Goal: Transaction & Acquisition: Book appointment/travel/reservation

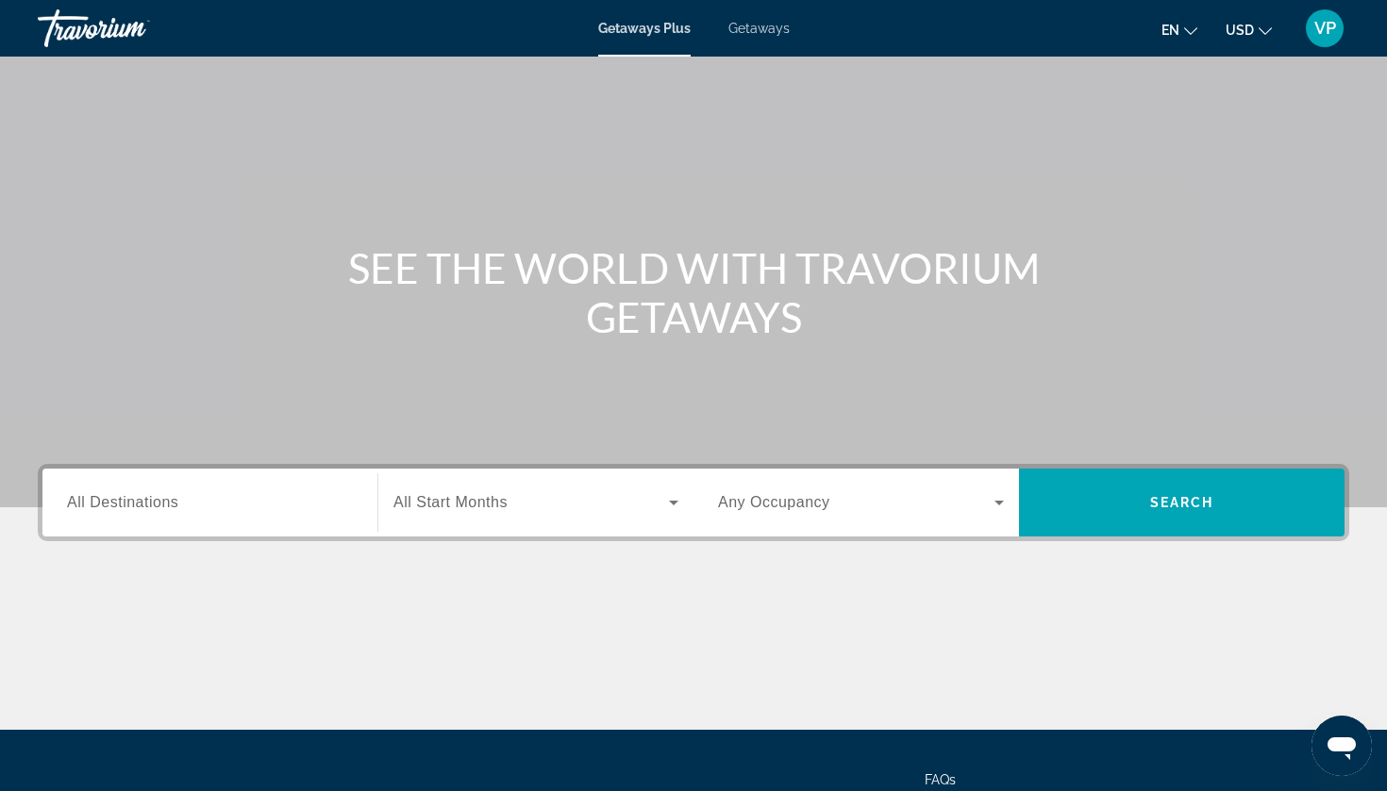
scroll to position [73, 0]
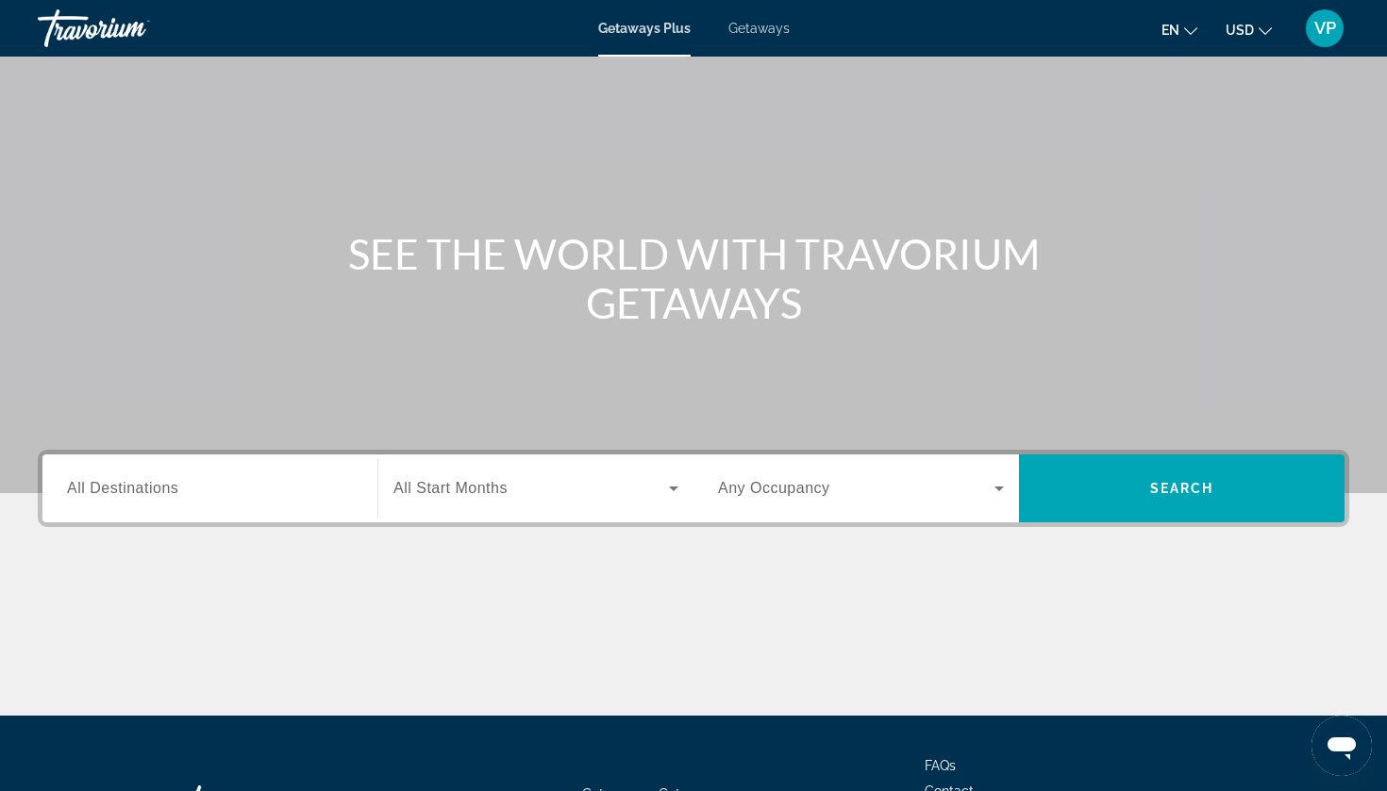
click at [148, 483] on span "All Destinations" at bounding box center [122, 488] width 111 height 16
click at [148, 483] on input "Destination All Destinations" at bounding box center [210, 489] width 286 height 23
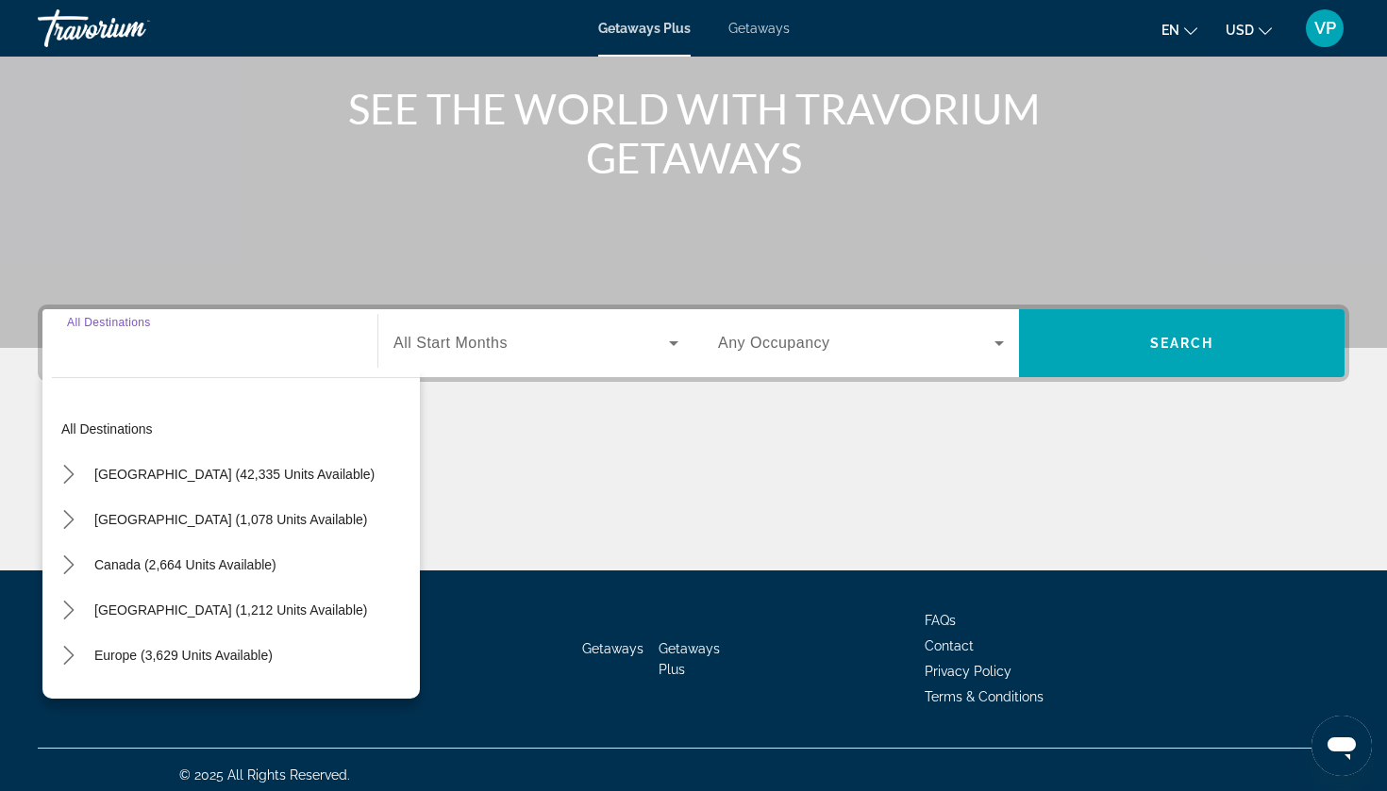
scroll to position [228, 0]
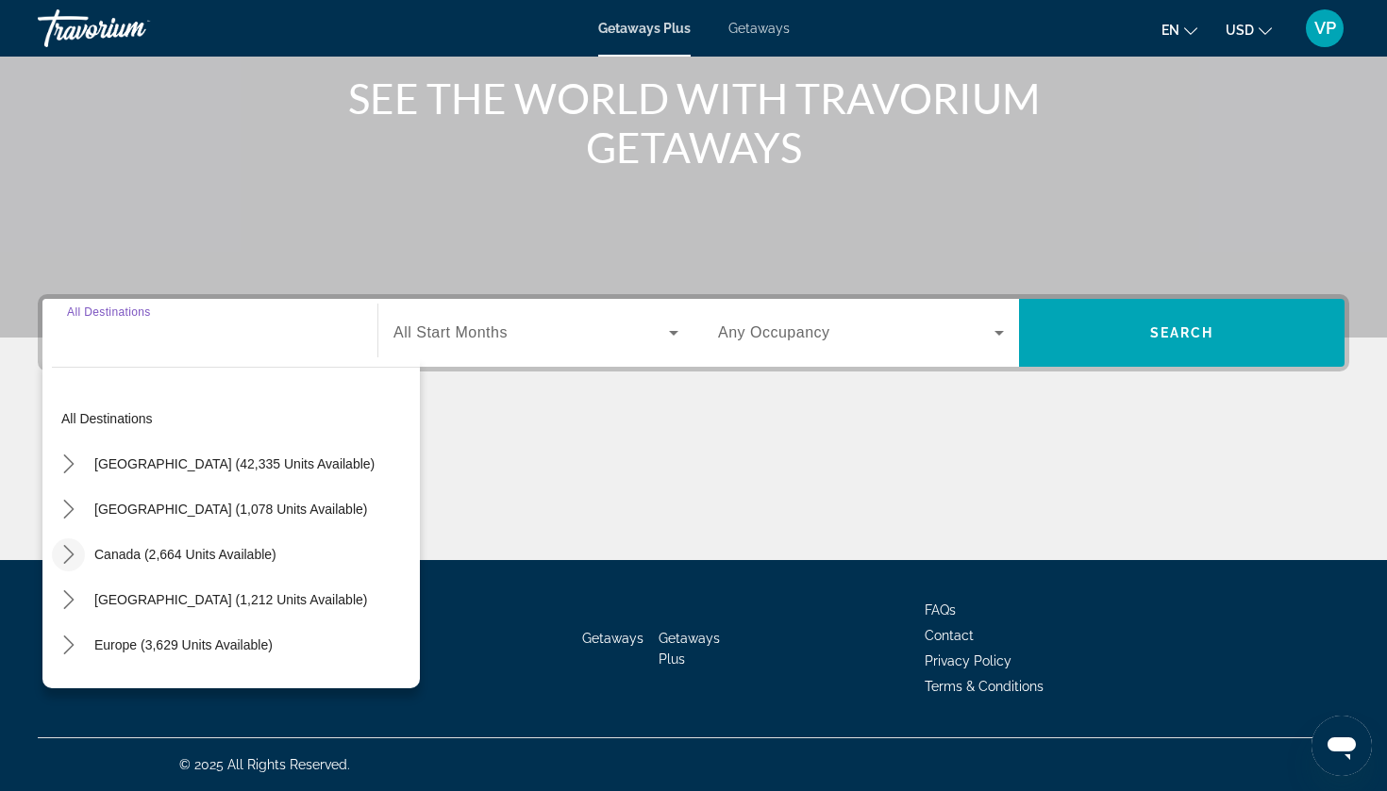
click at [65, 558] on icon "Toggle Canada (2,664 units available) submenu" at bounding box center [68, 554] width 19 height 19
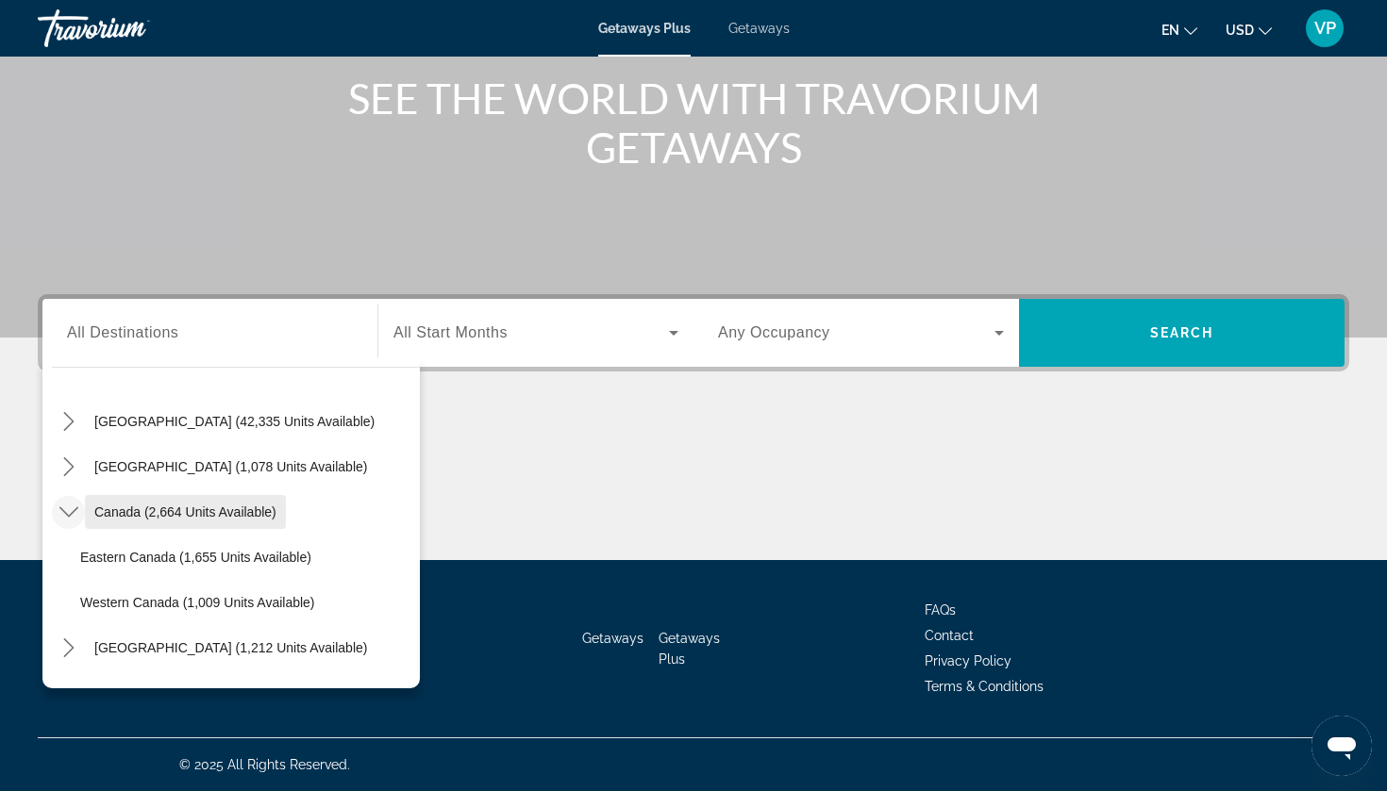
scroll to position [47, 0]
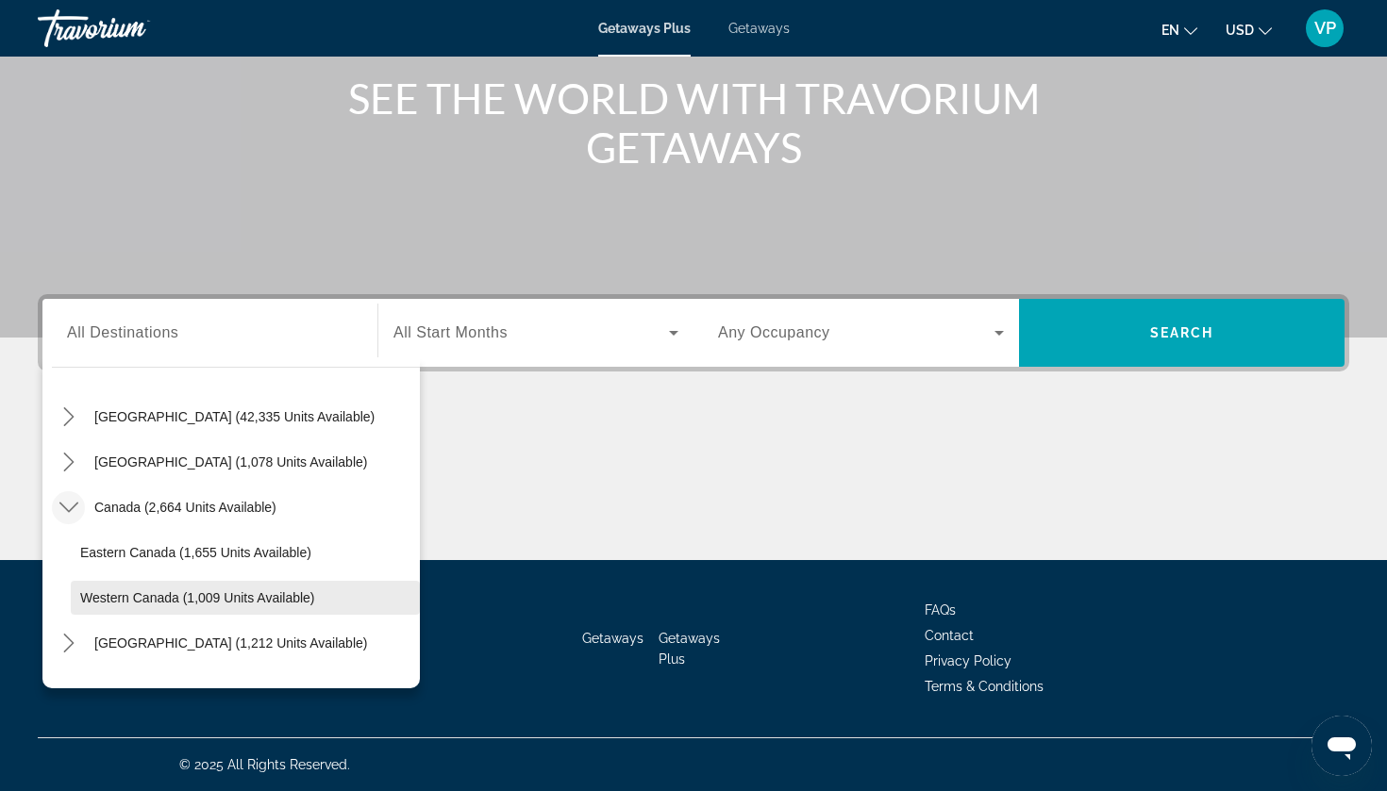
click at [132, 582] on span "Select destination: Western Canada (1,009 units available)" at bounding box center [245, 597] width 349 height 45
type input "**********"
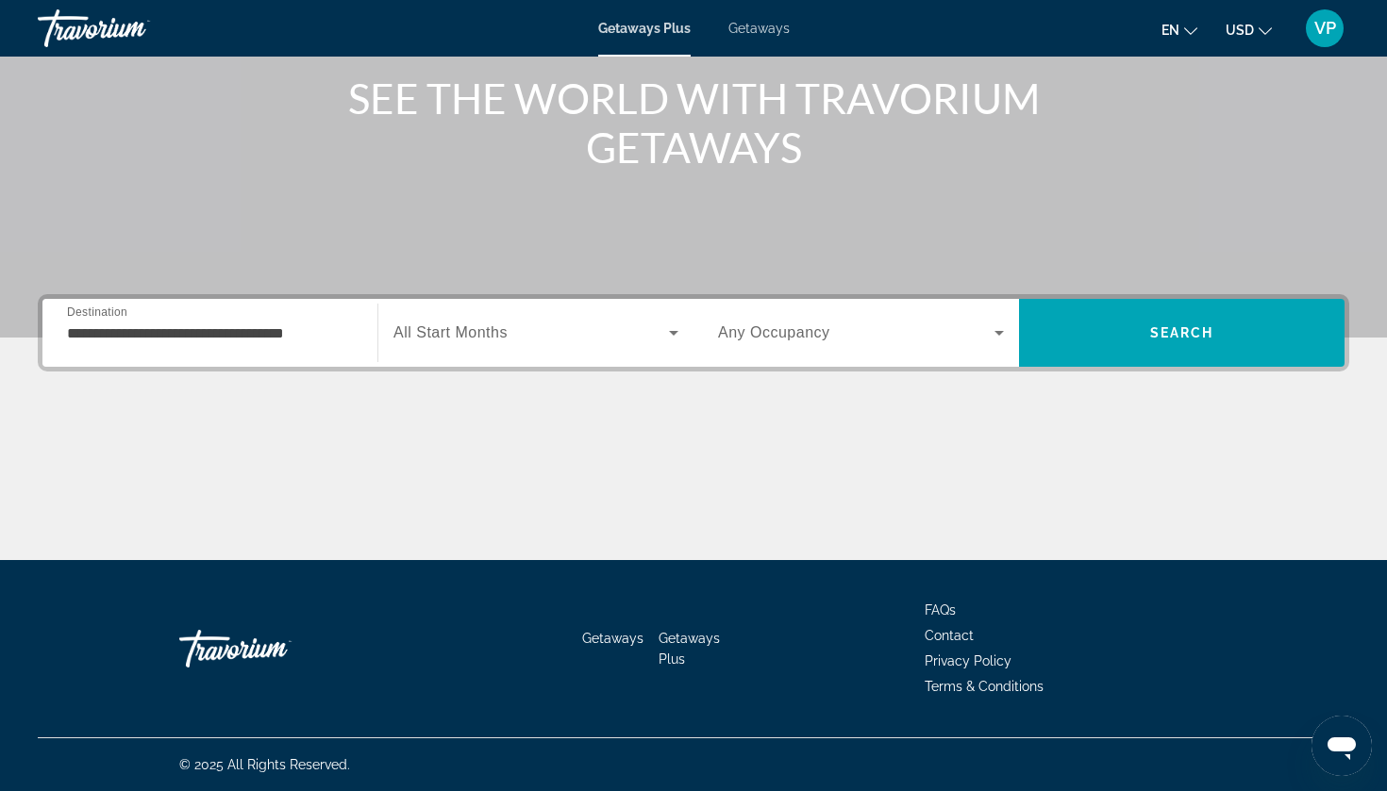
click at [747, 35] on span "Getaways" at bounding box center [758, 28] width 61 height 15
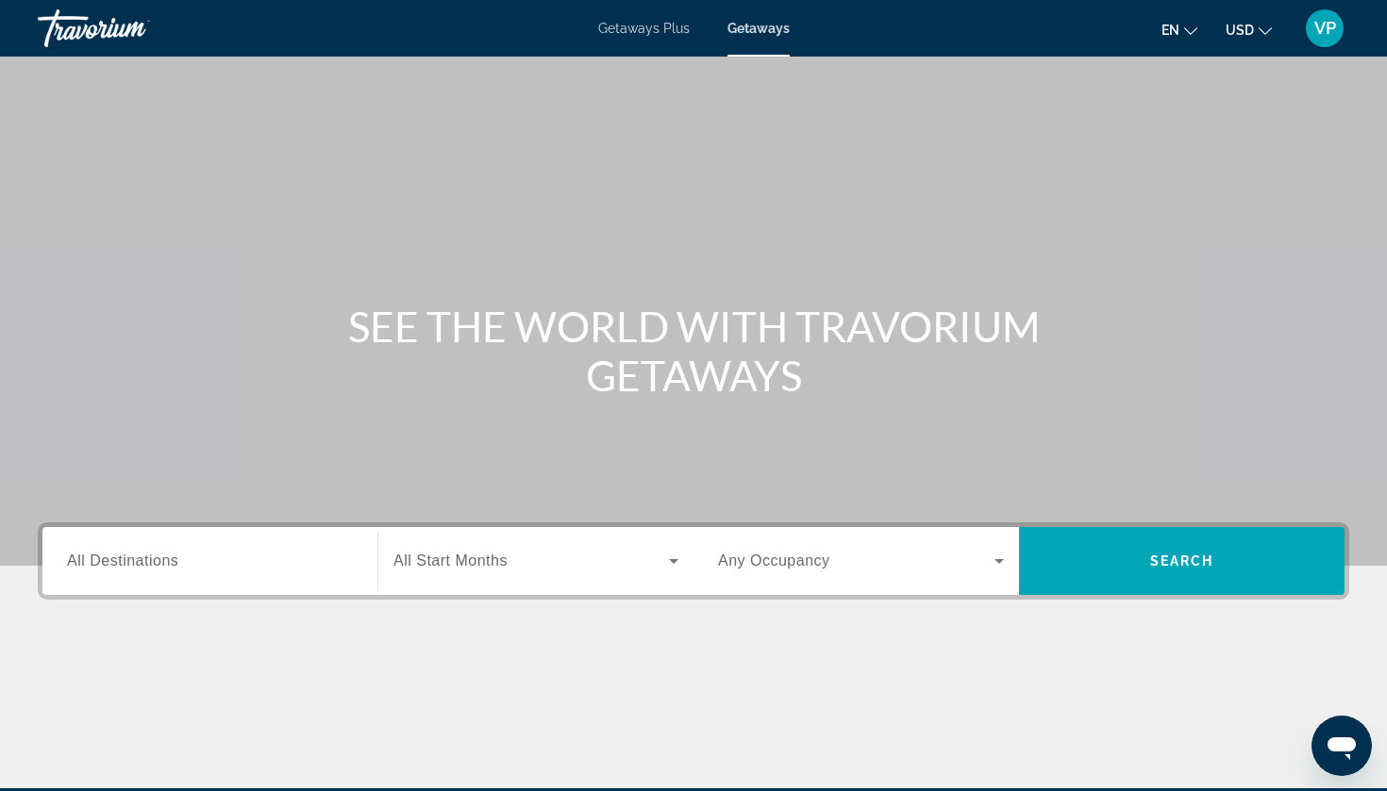
click at [170, 558] on span "All Destinations" at bounding box center [122, 561] width 111 height 16
click at [170, 558] on input "Destination All Destinations" at bounding box center [210, 562] width 286 height 23
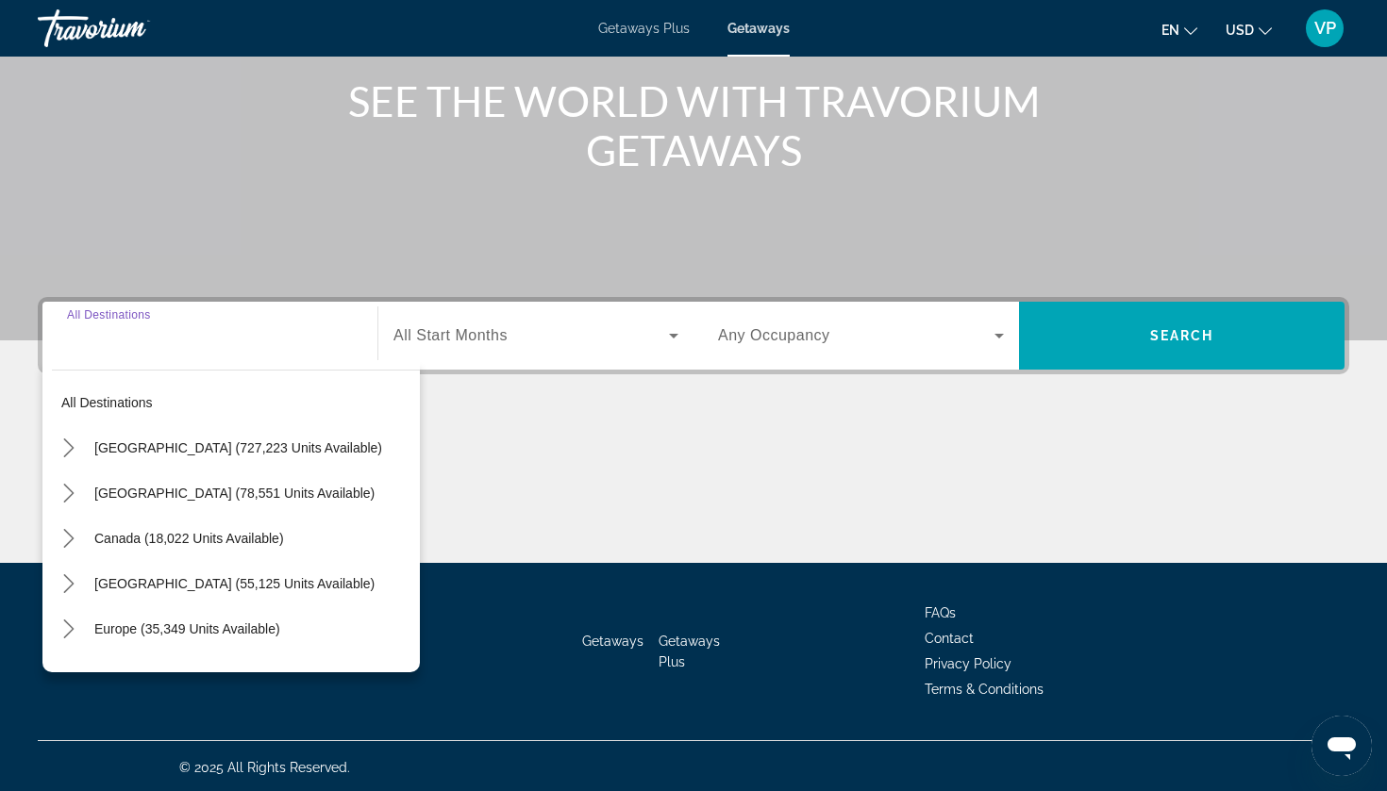
scroll to position [228, 0]
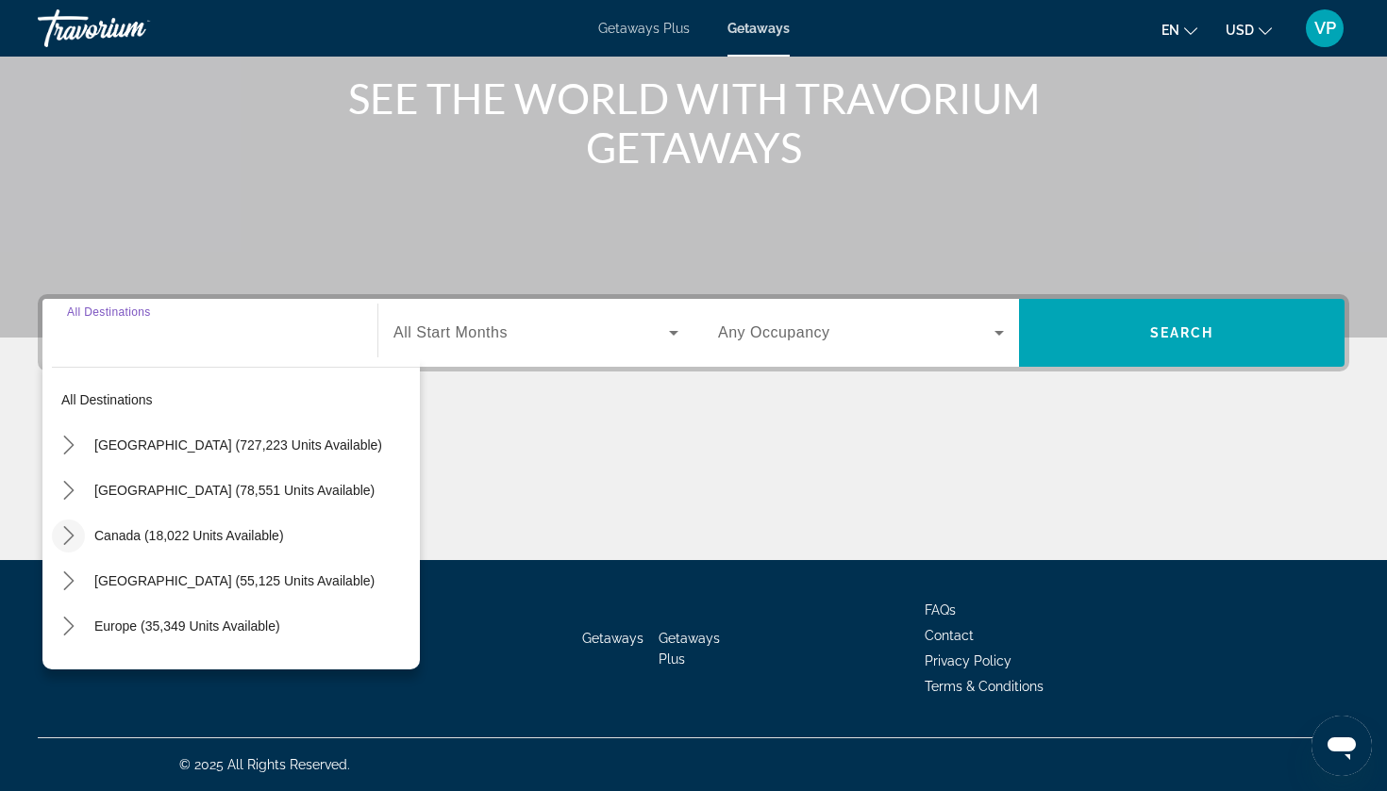
click at [67, 540] on icon "Toggle Canada (18,022 units available) submenu" at bounding box center [68, 535] width 19 height 19
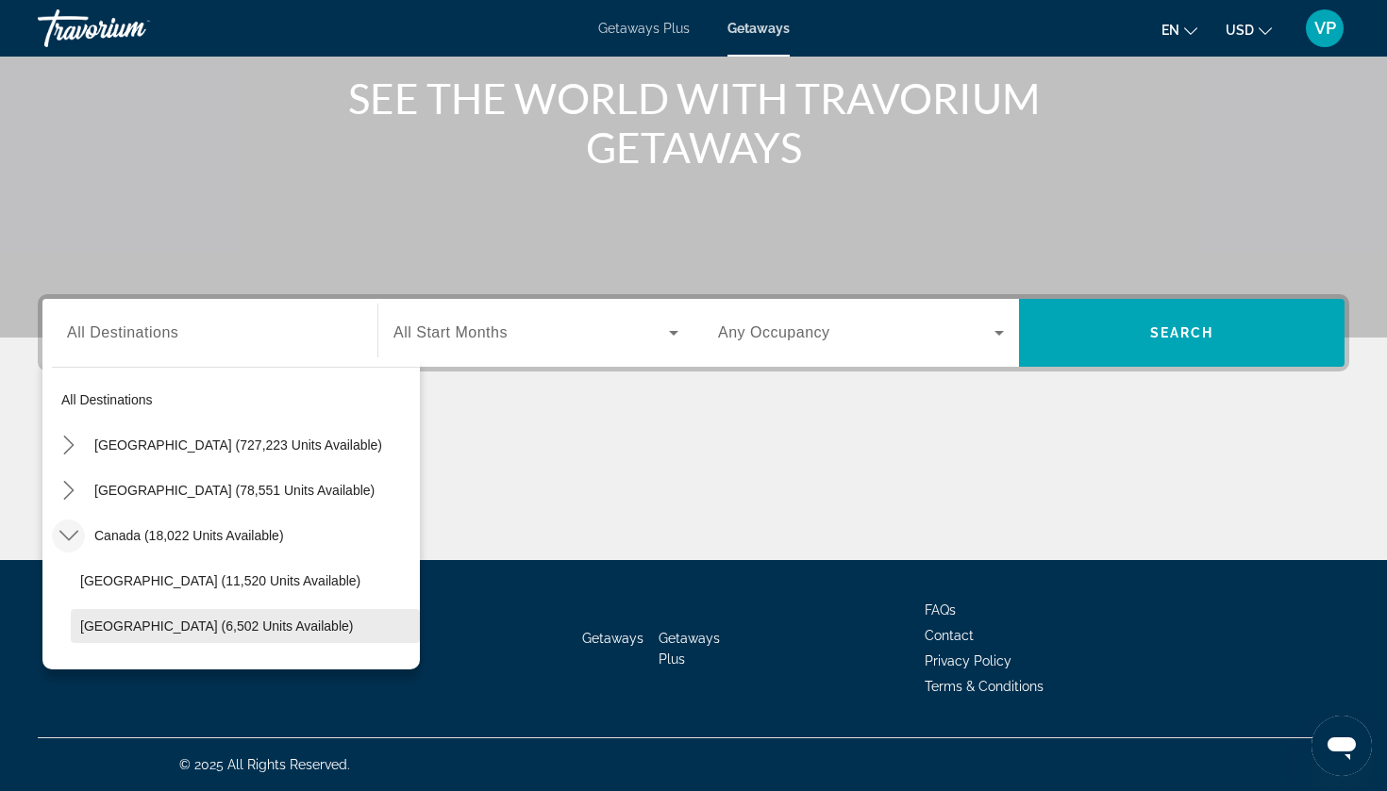
click at [133, 623] on span "Western Canada (6,502 units available)" at bounding box center [216, 626] width 273 height 15
type input "**********"
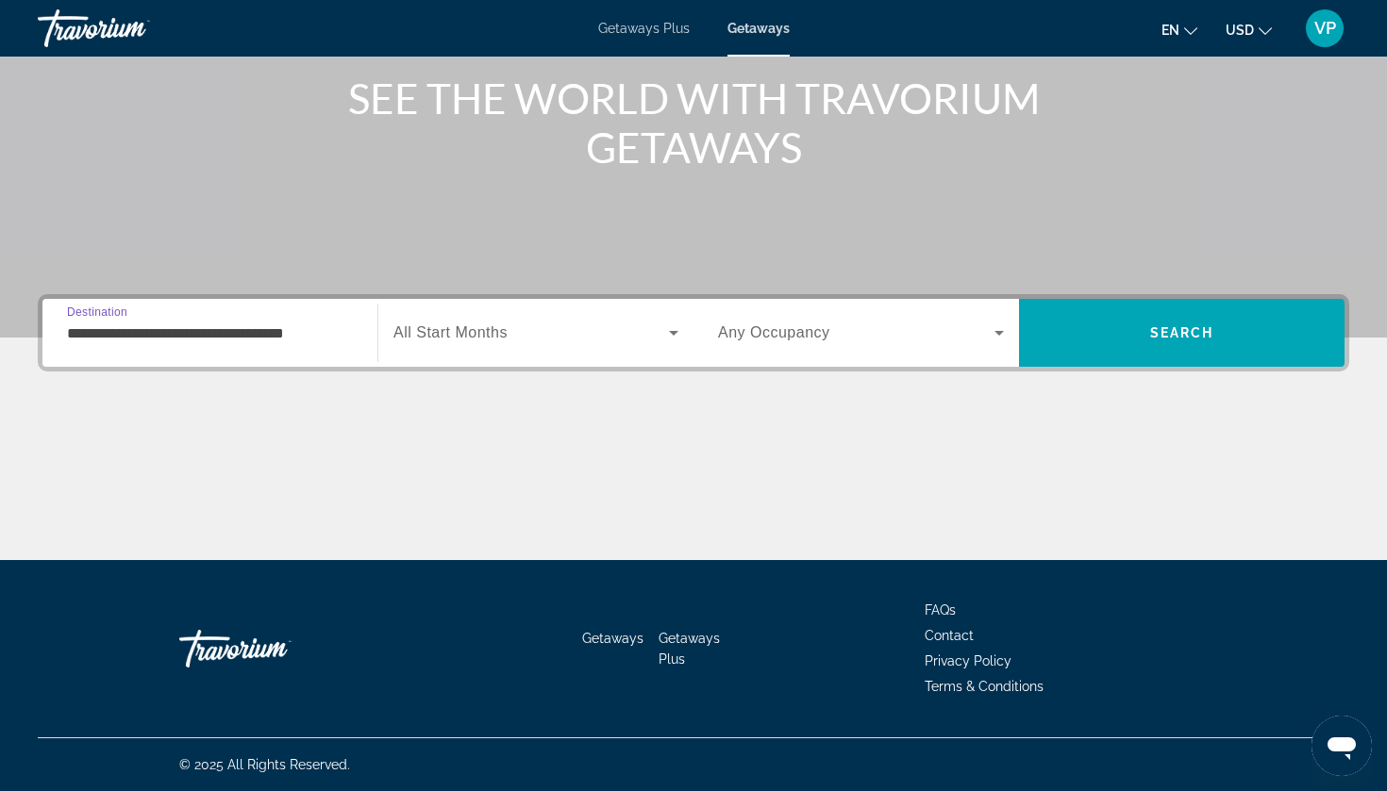
click at [456, 324] on span "All Start Months" at bounding box center [450, 332] width 114 height 16
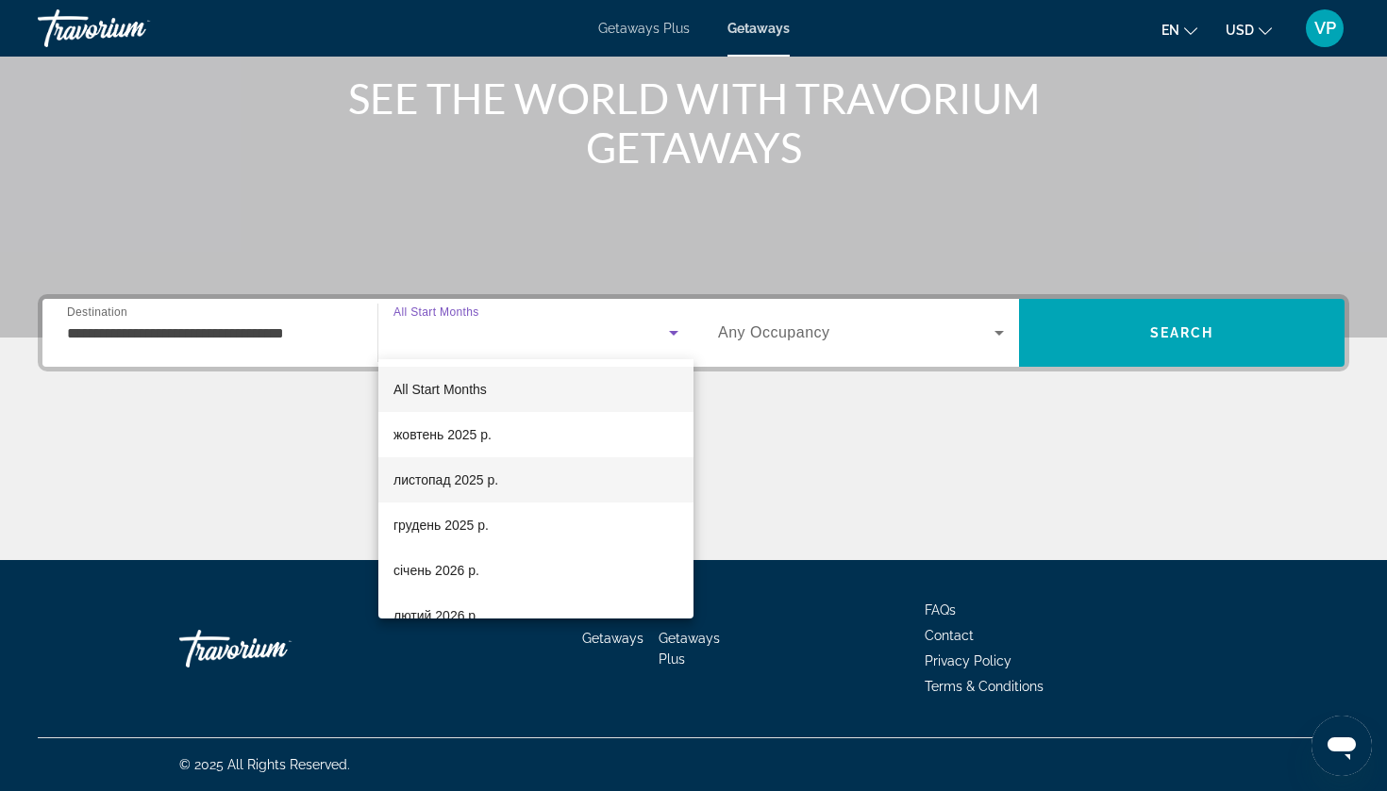
click at [450, 489] on span "листопад 2025 р." at bounding box center [445, 480] width 105 height 23
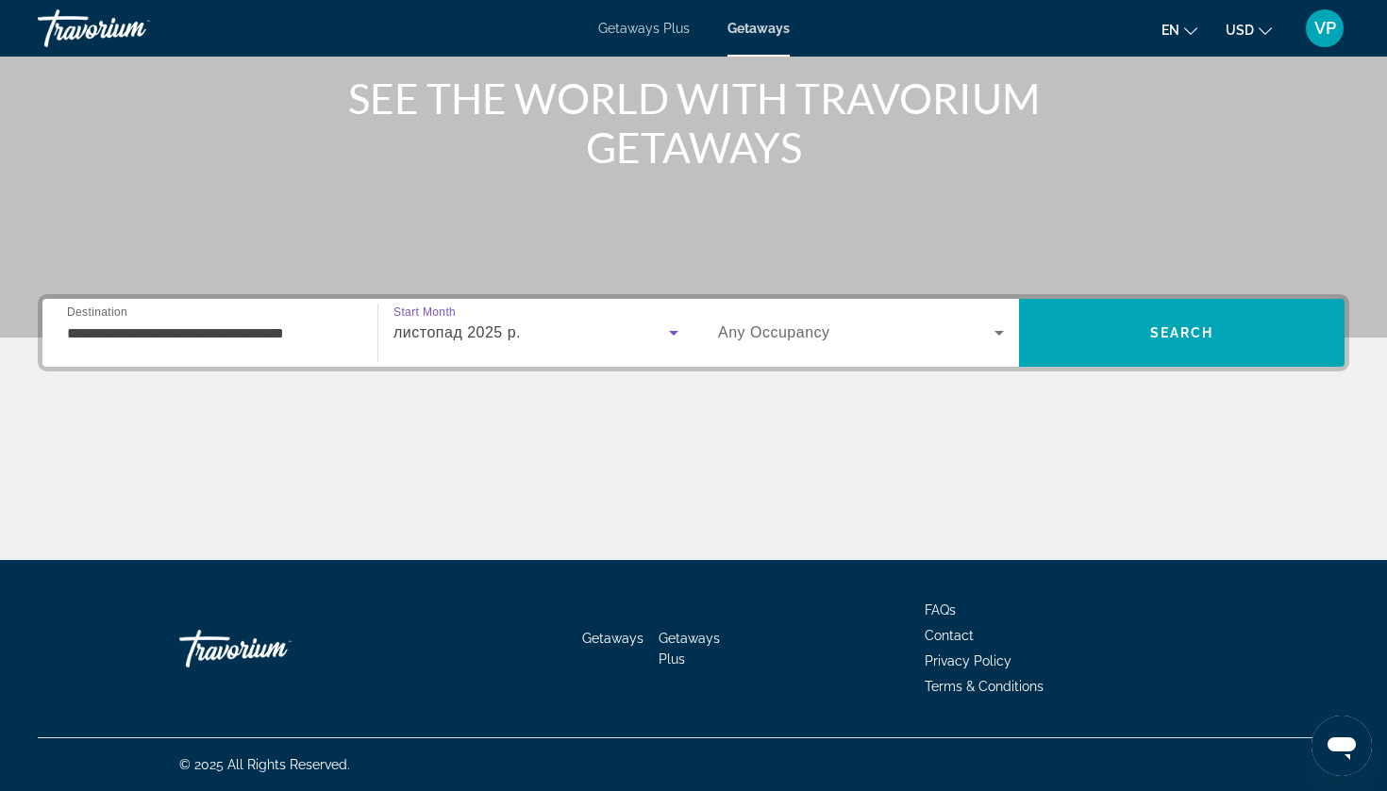
click at [533, 340] on div "листопад 2025 р." at bounding box center [530, 333] width 275 height 23
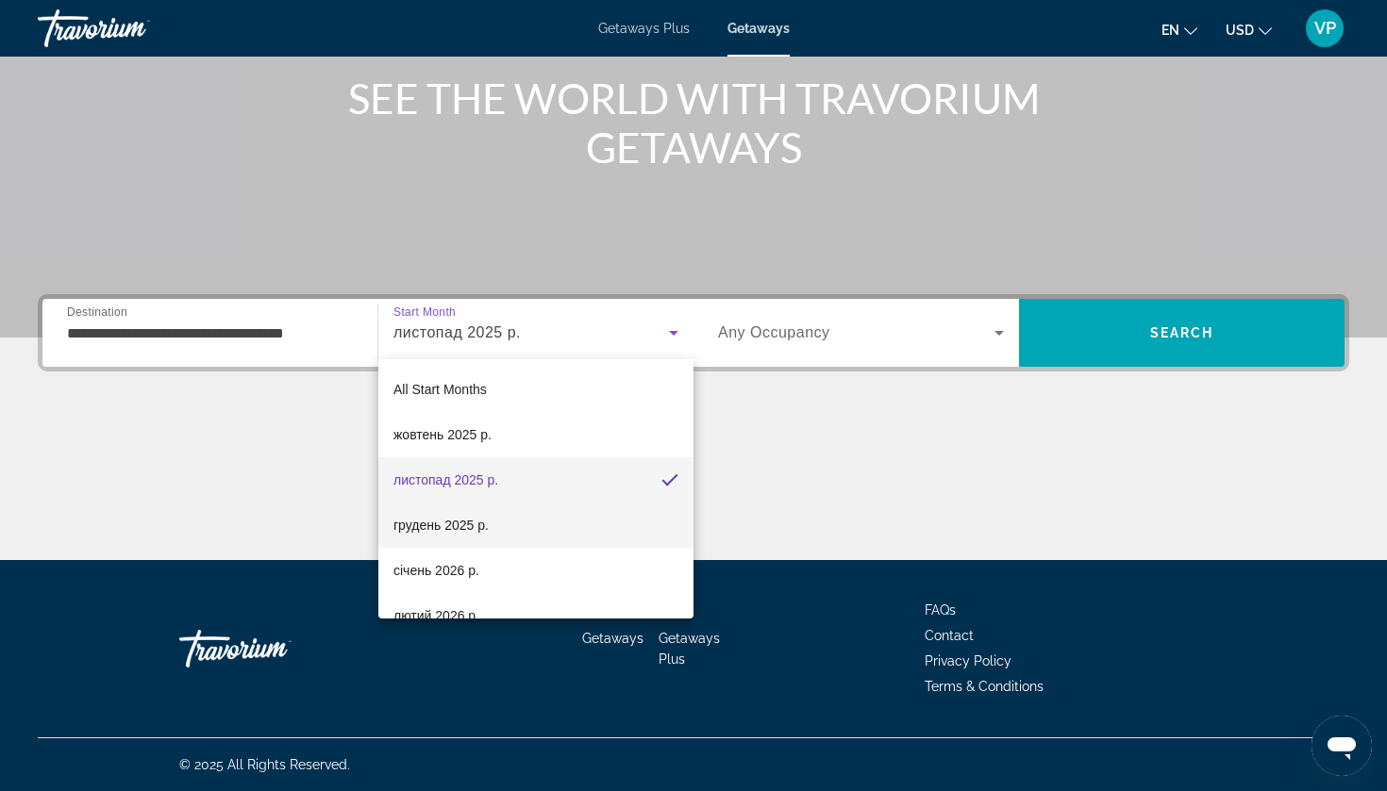
click at [489, 514] on span "грудень 2025 р." at bounding box center [440, 525] width 95 height 23
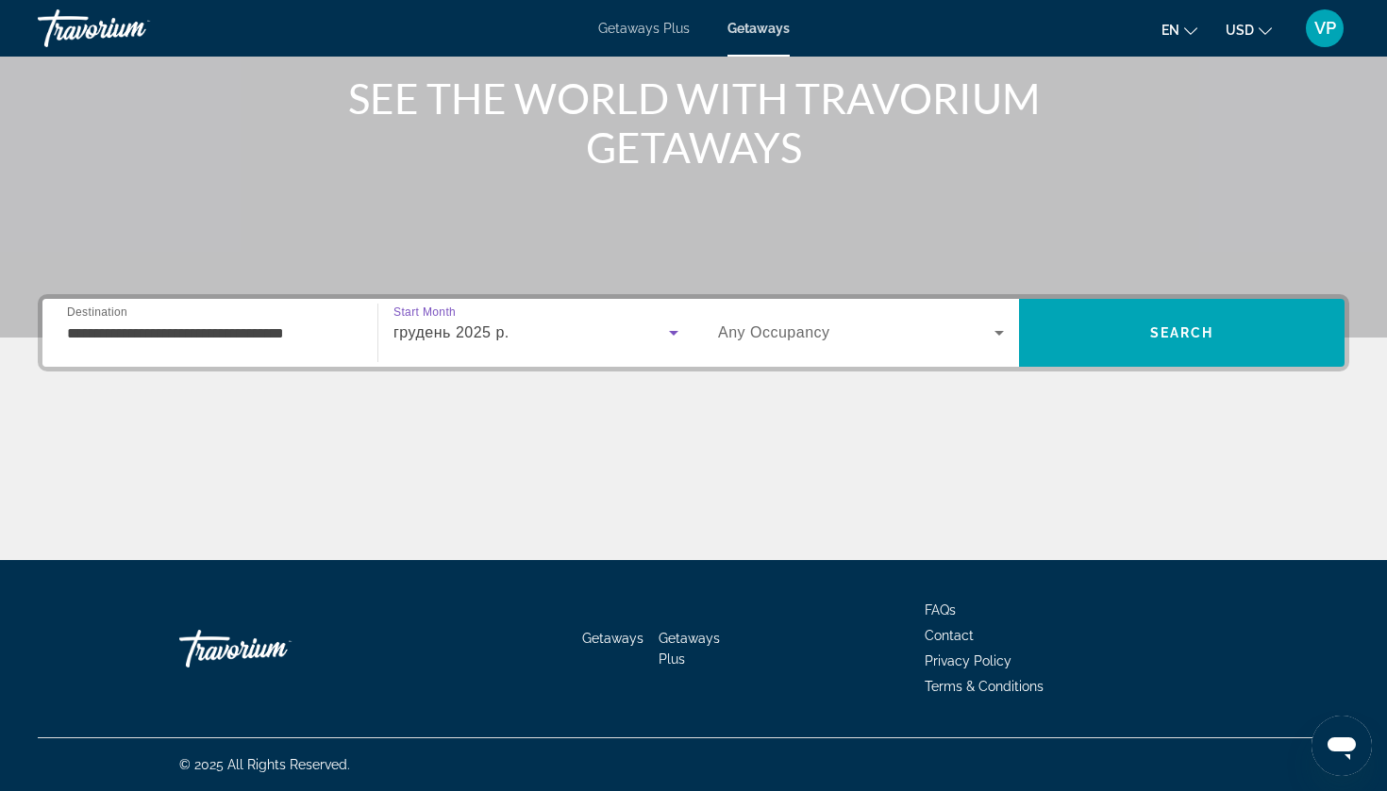
click at [740, 336] on span "Any Occupancy" at bounding box center [774, 332] width 112 height 16
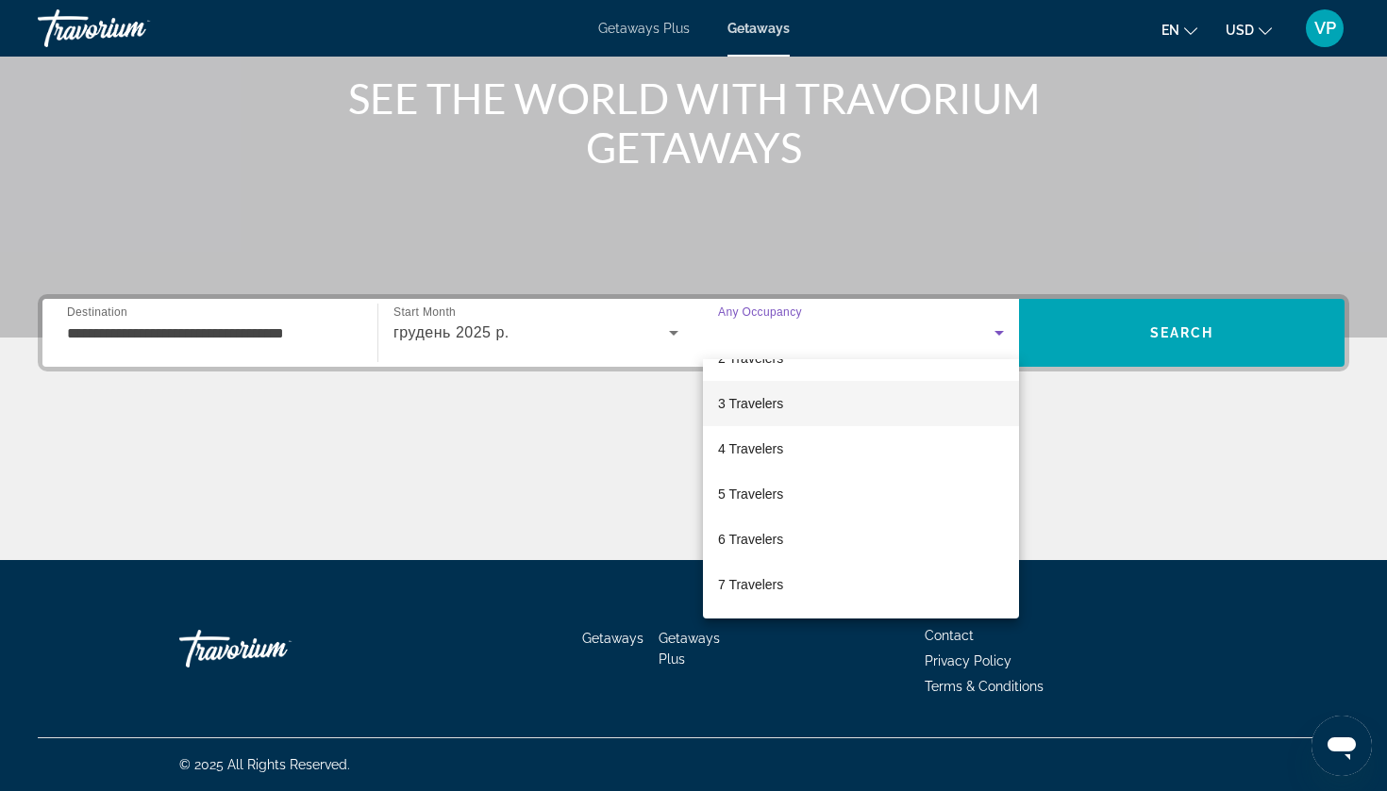
scroll to position [78, 0]
click at [808, 531] on mat-option "6 Travelers" at bounding box center [861, 537] width 316 height 45
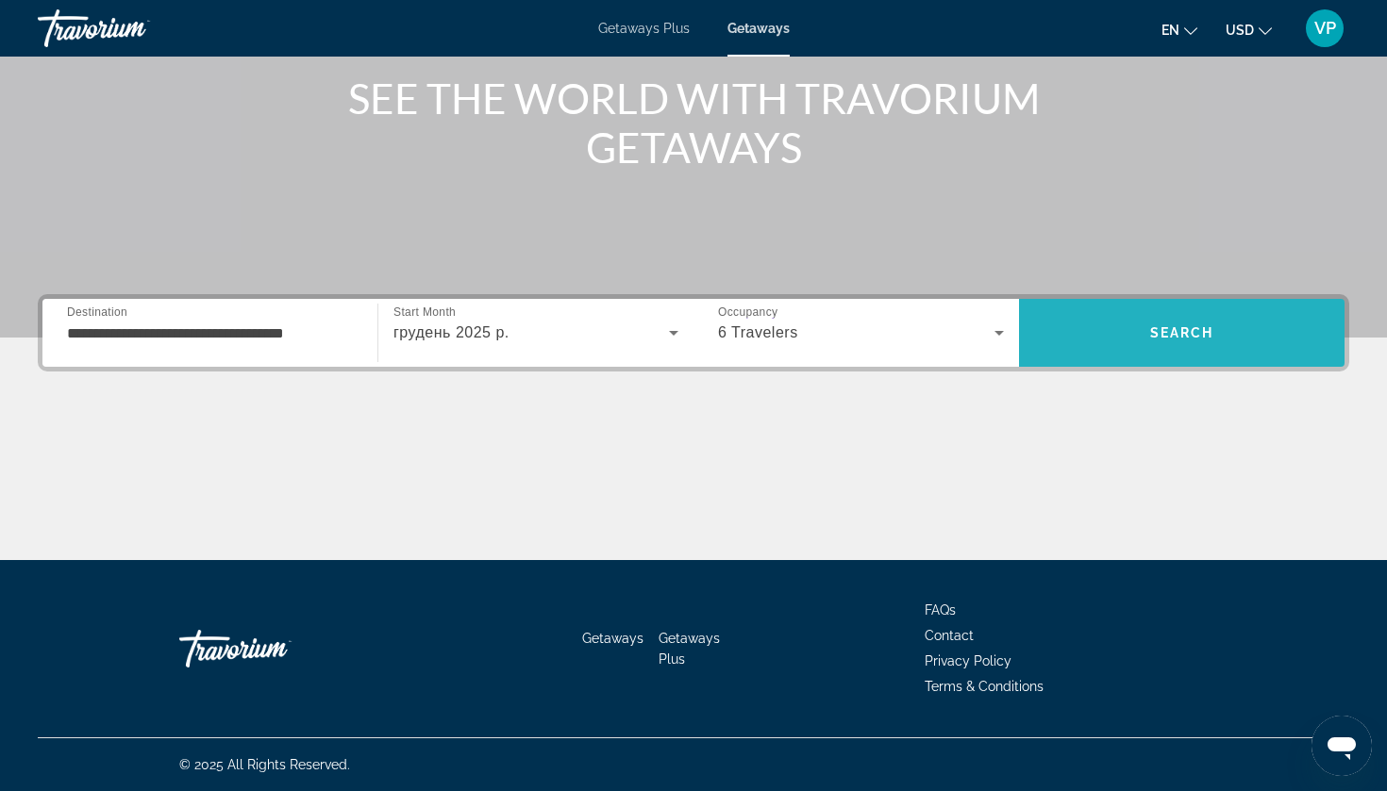
click at [1169, 353] on span "Search" at bounding box center [1181, 332] width 325 height 45
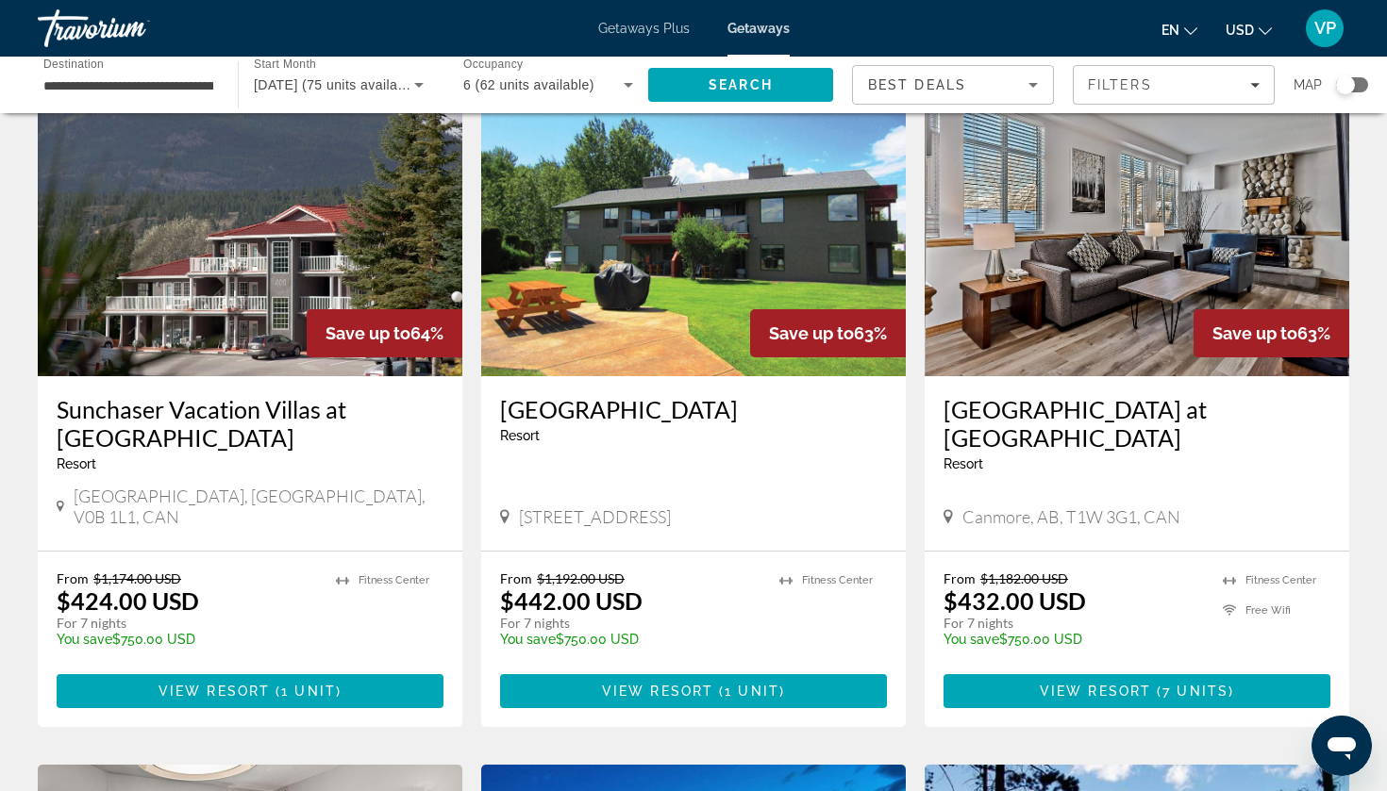
scroll to position [1470, 0]
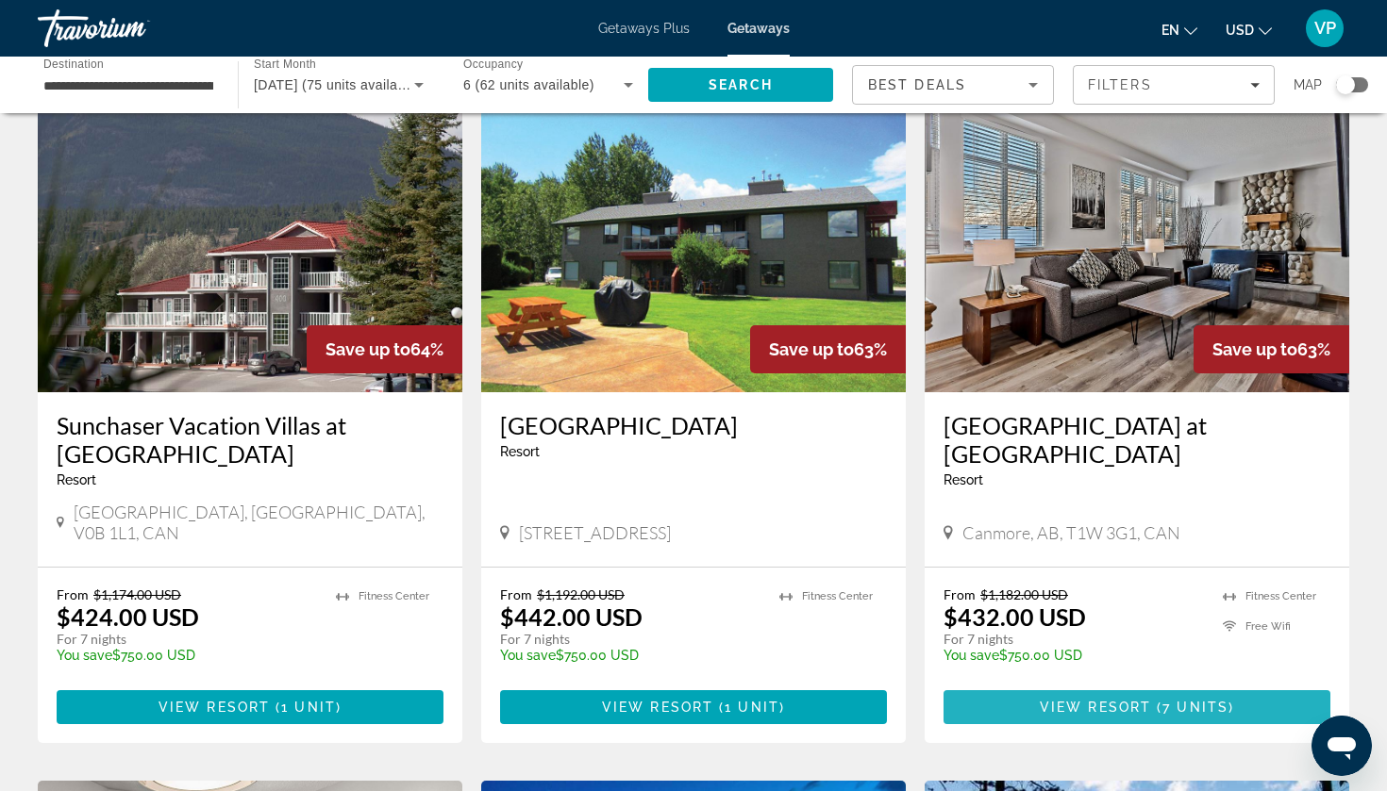
click at [1046, 700] on span "View Resort" at bounding box center [1094, 707] width 111 height 15
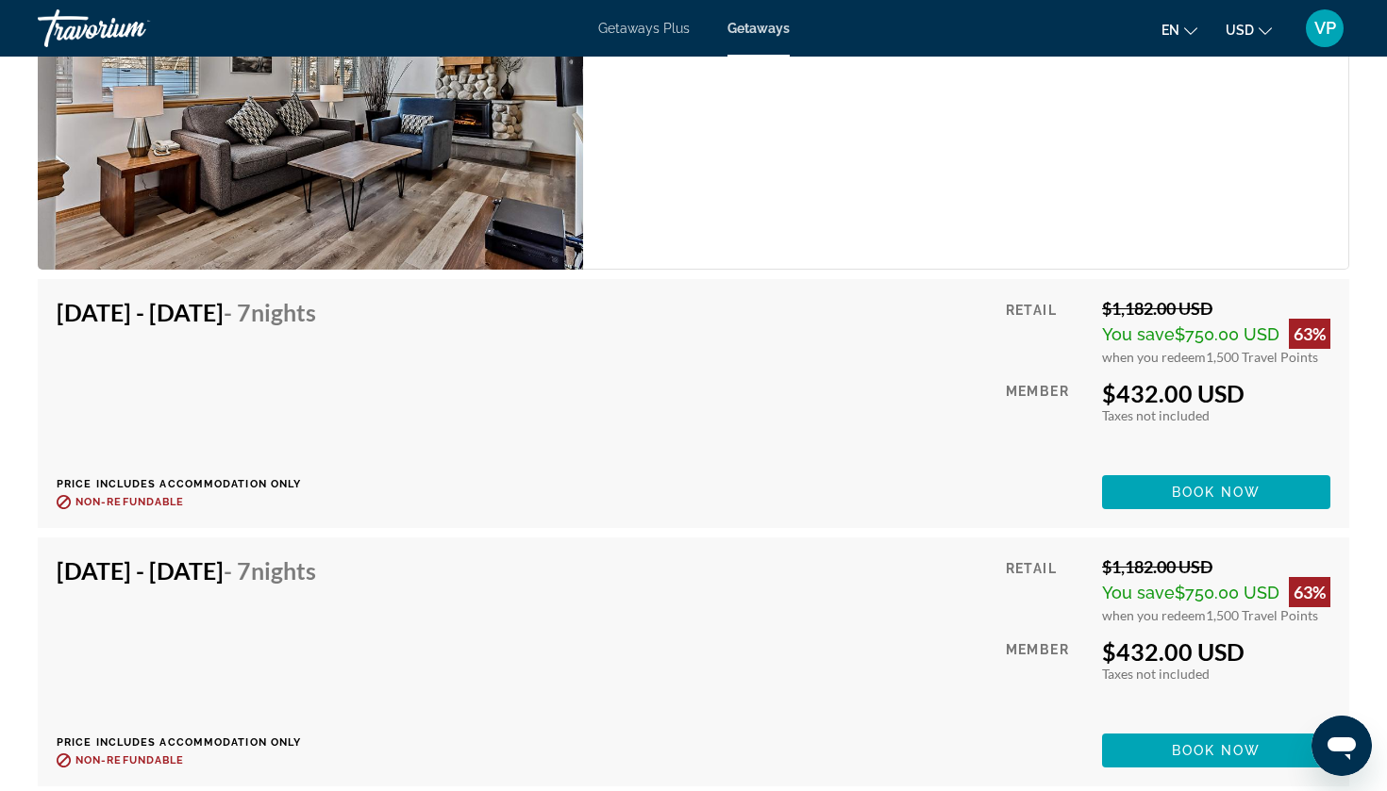
scroll to position [2834, 0]
click at [1142, 471] on span "Main content" at bounding box center [1216, 493] width 228 height 45
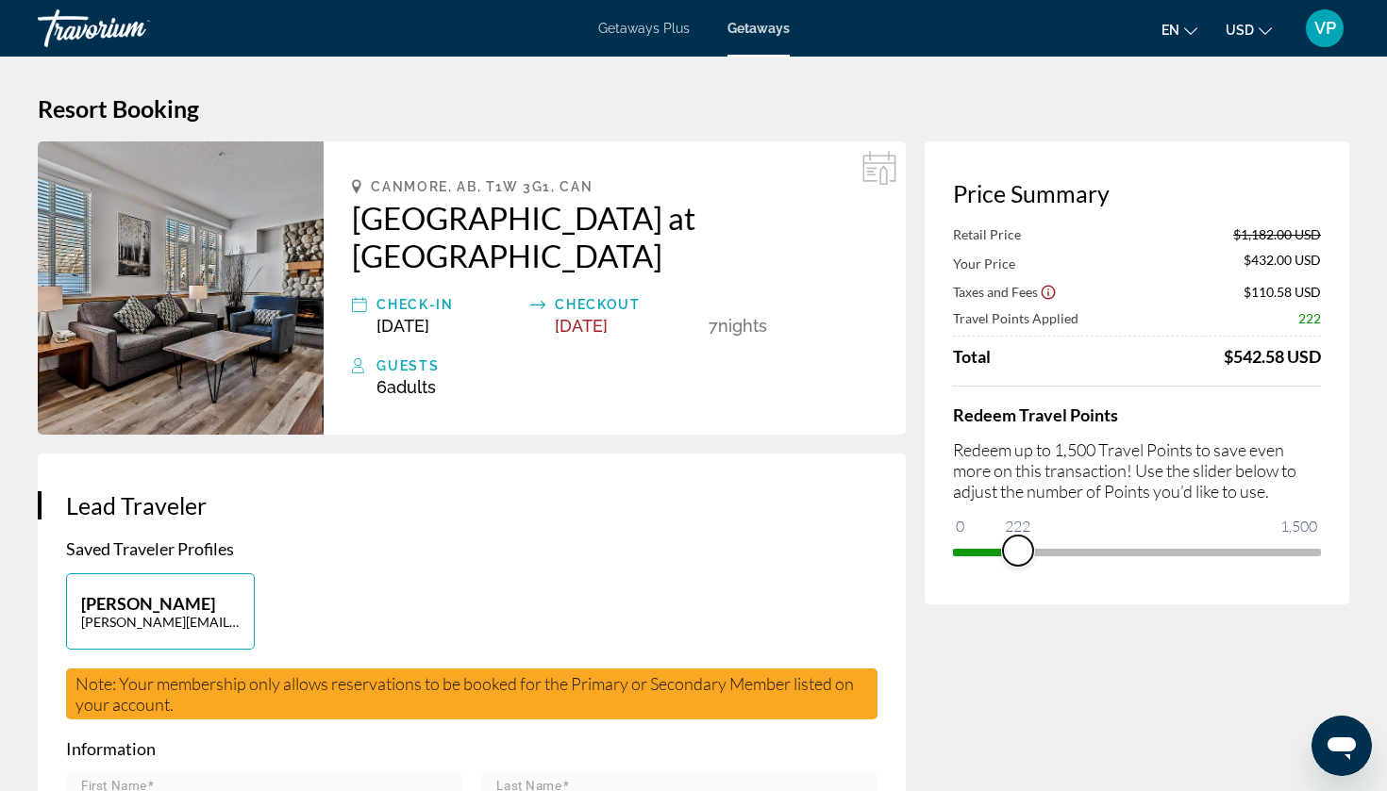
drag, startPoint x: 1305, startPoint y: 547, endPoint x: 1018, endPoint y: 545, distance: 287.7
click at [1018, 545] on span "ngx-slider" at bounding box center [1018, 551] width 30 height 30
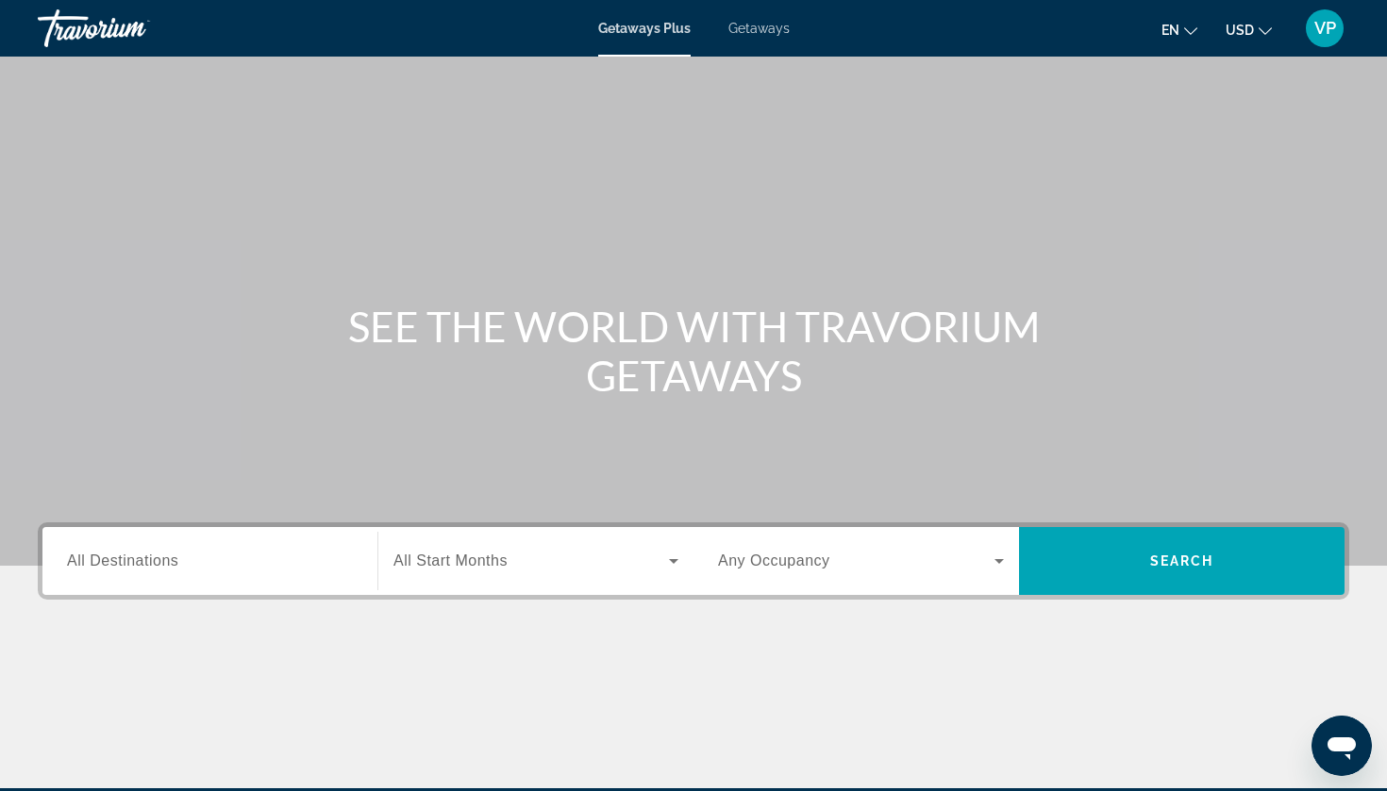
click at [755, 30] on span "Getaways" at bounding box center [758, 28] width 61 height 15
click at [150, 545] on div "Search widget" at bounding box center [210, 562] width 286 height 54
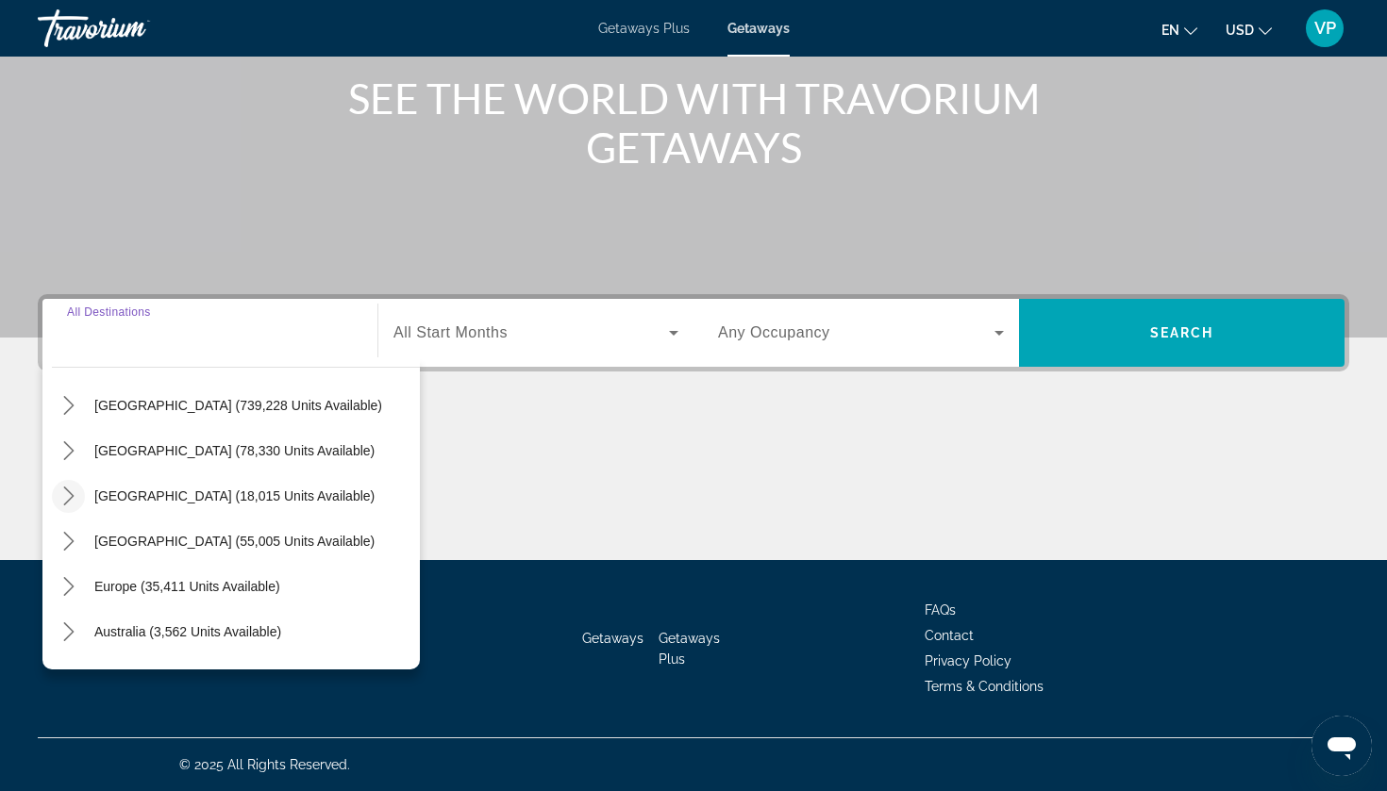
scroll to position [56, 0]
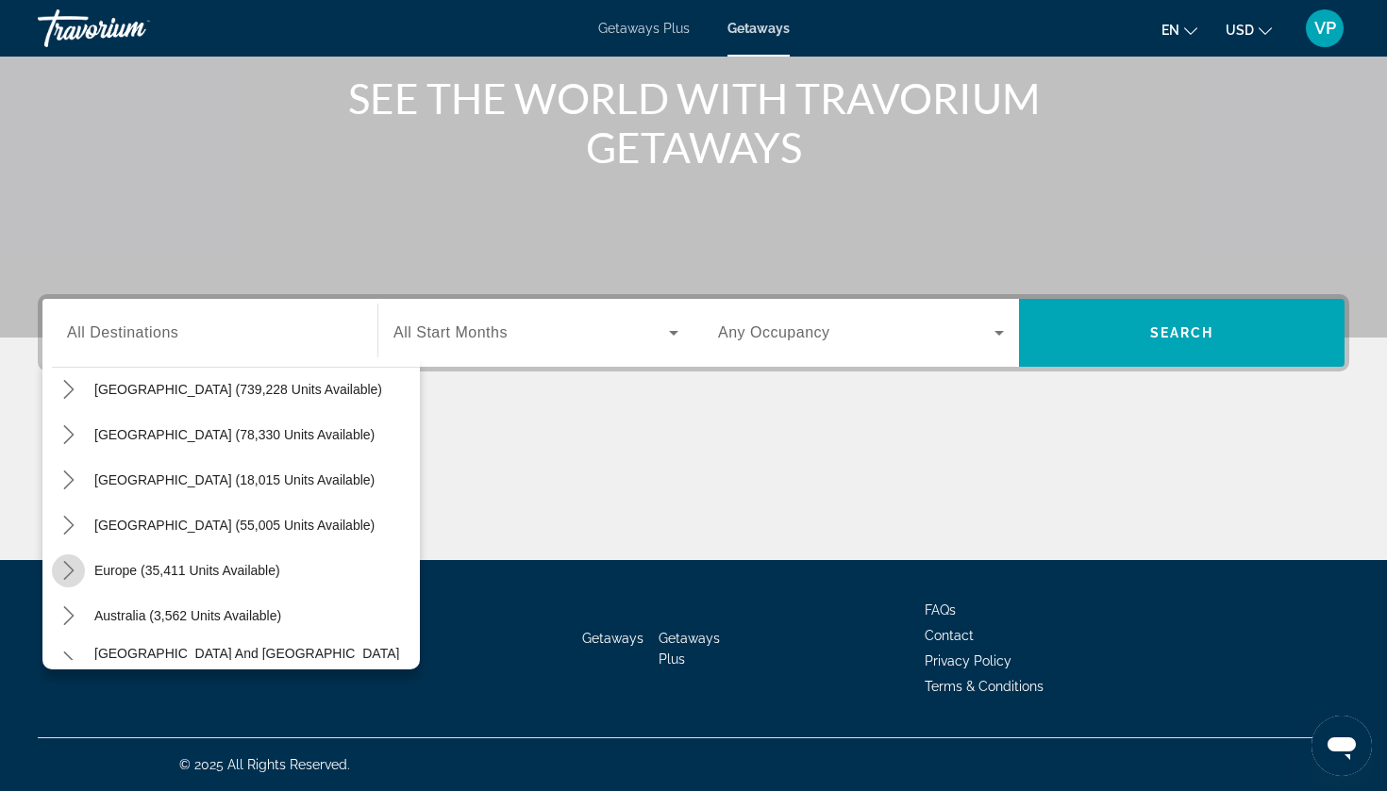
click at [67, 565] on icon "Toggle Europe (35,411 units available) submenu" at bounding box center [68, 570] width 10 height 19
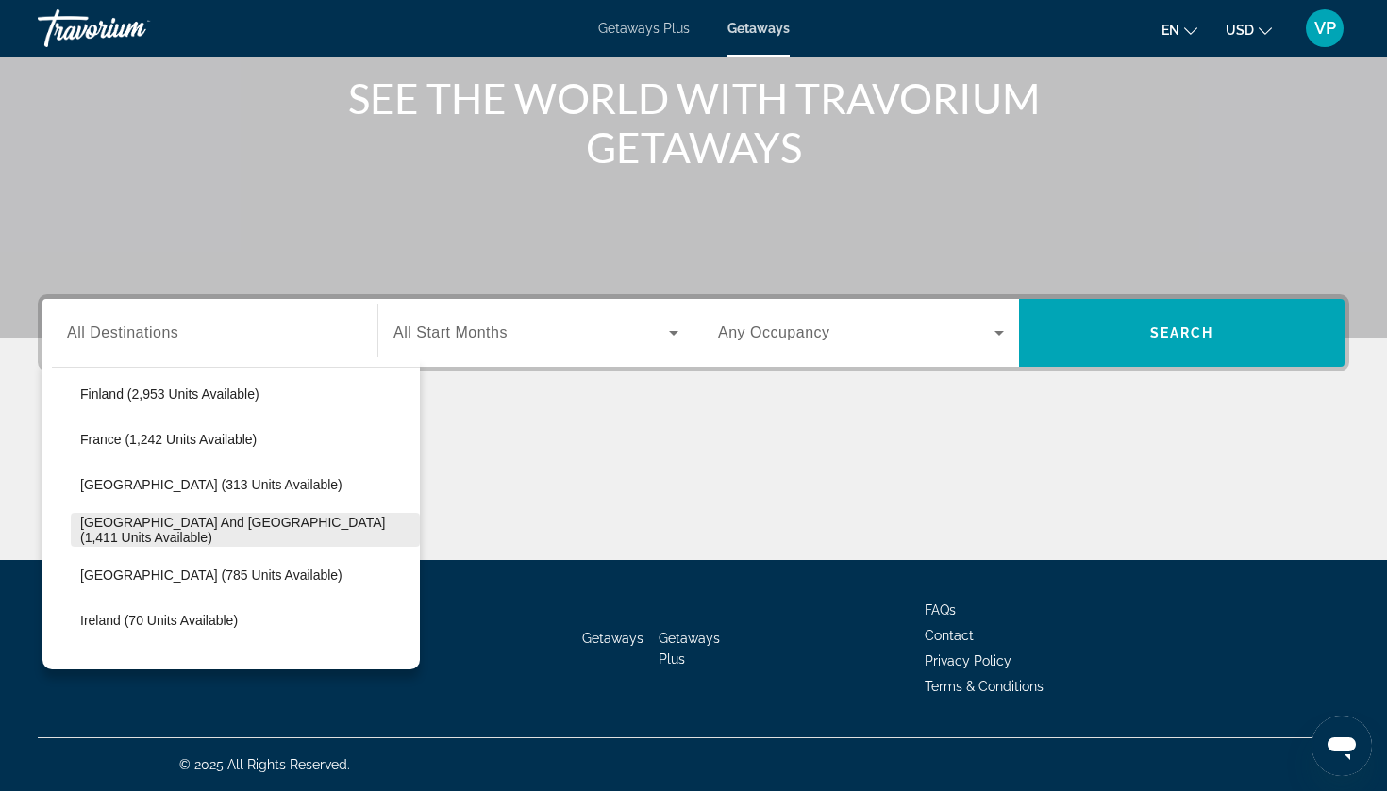
scroll to position [516, 0]
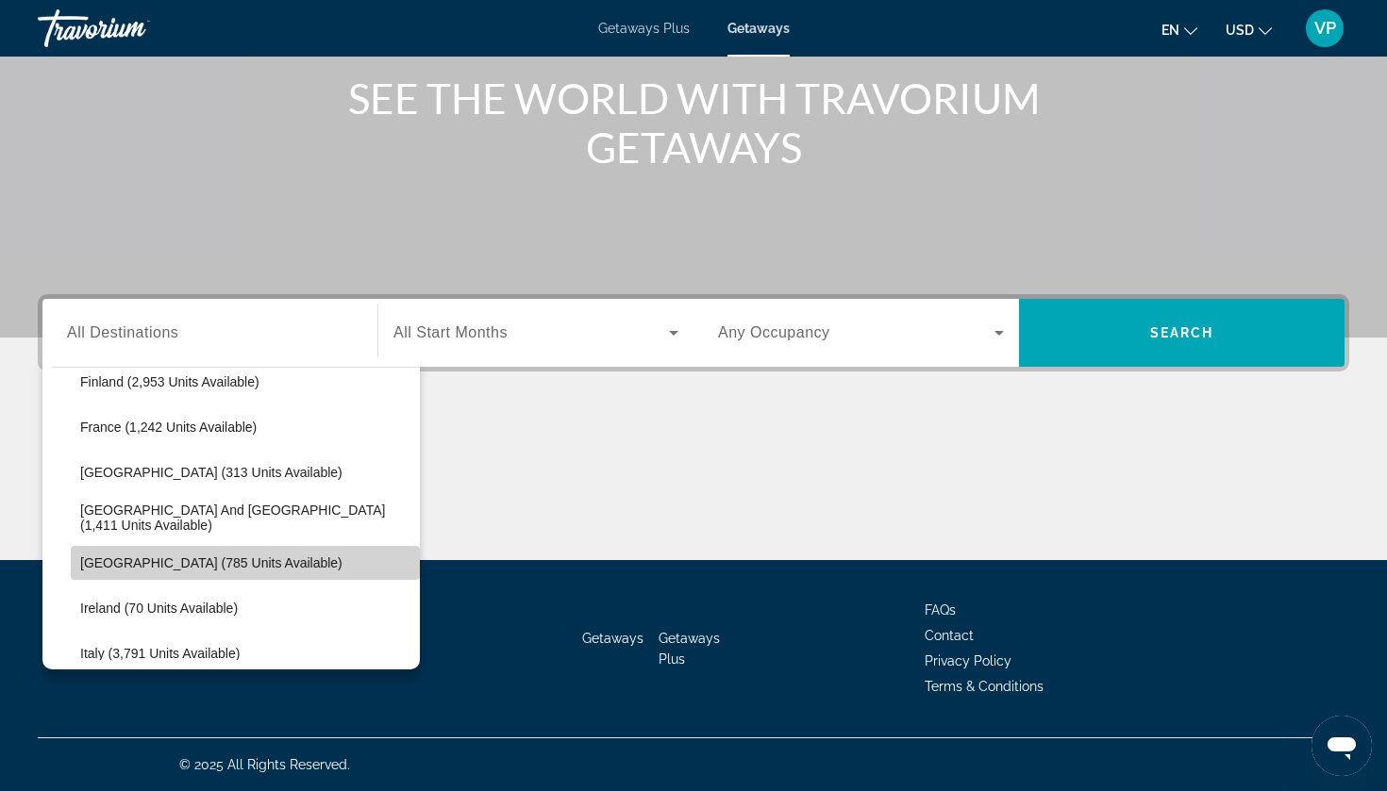
click at [107, 561] on span "[GEOGRAPHIC_DATA] (785 units available)" at bounding box center [211, 563] width 262 height 15
type input "**********"
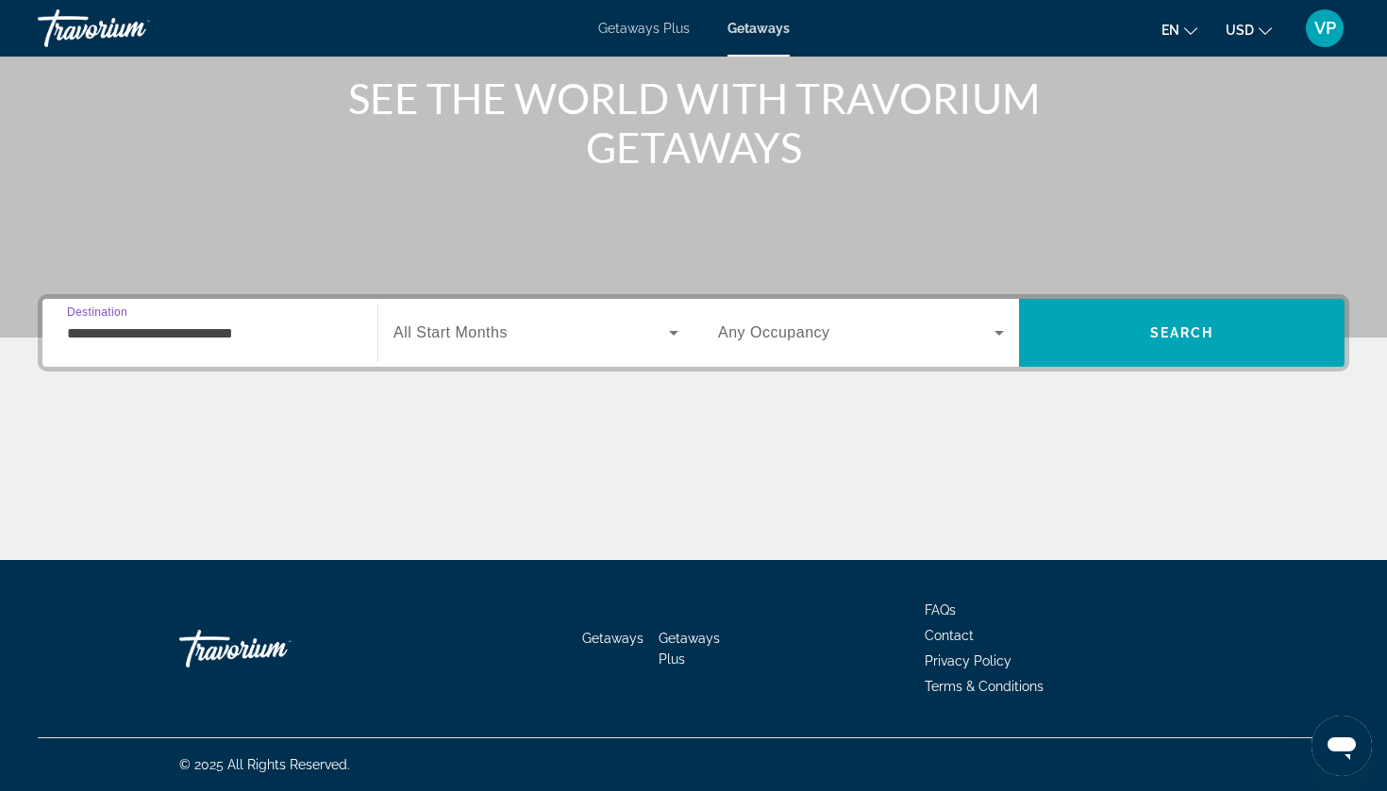
click at [502, 329] on span "All Start Months" at bounding box center [450, 332] width 114 height 16
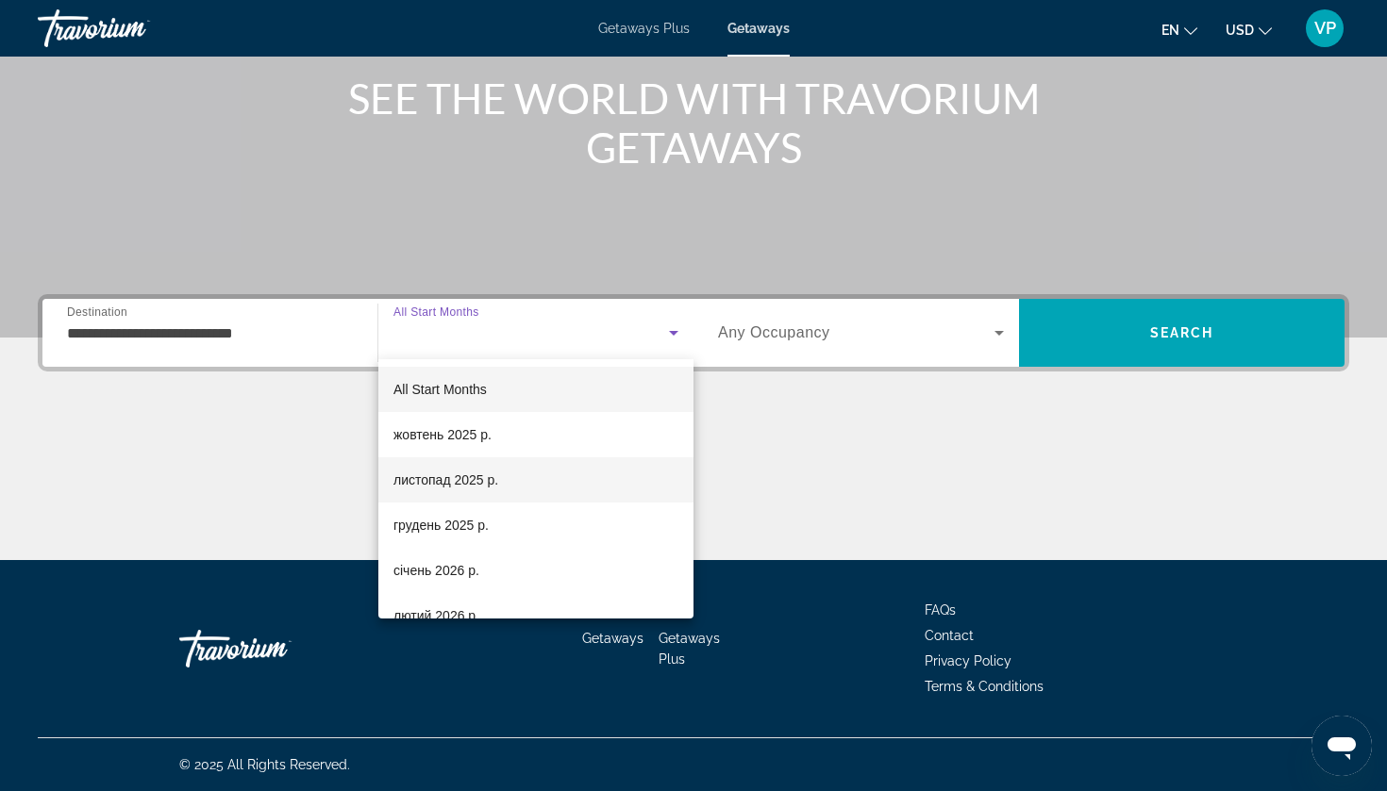
click at [450, 474] on span "листопад 2025 р." at bounding box center [445, 480] width 105 height 23
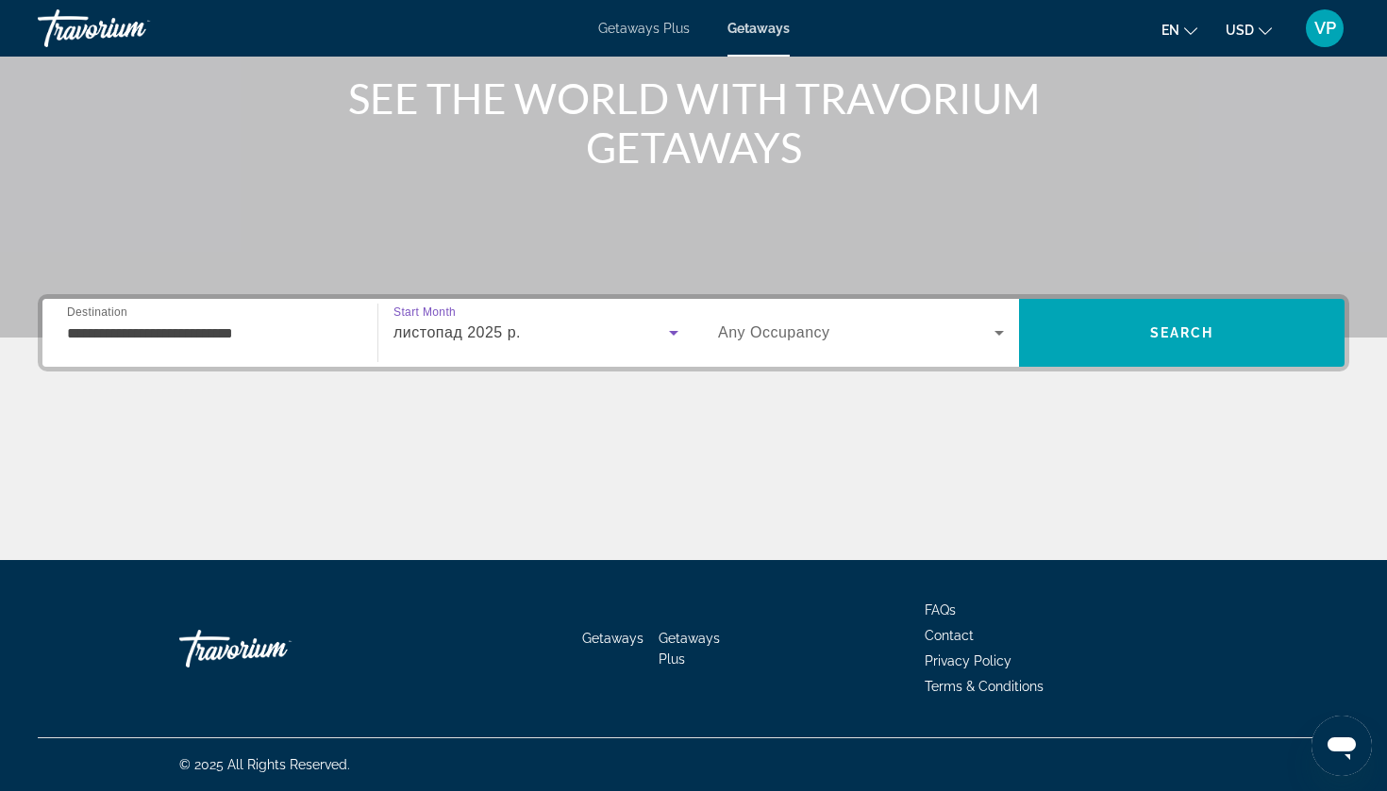
click at [869, 318] on div "Search widget" at bounding box center [861, 333] width 286 height 53
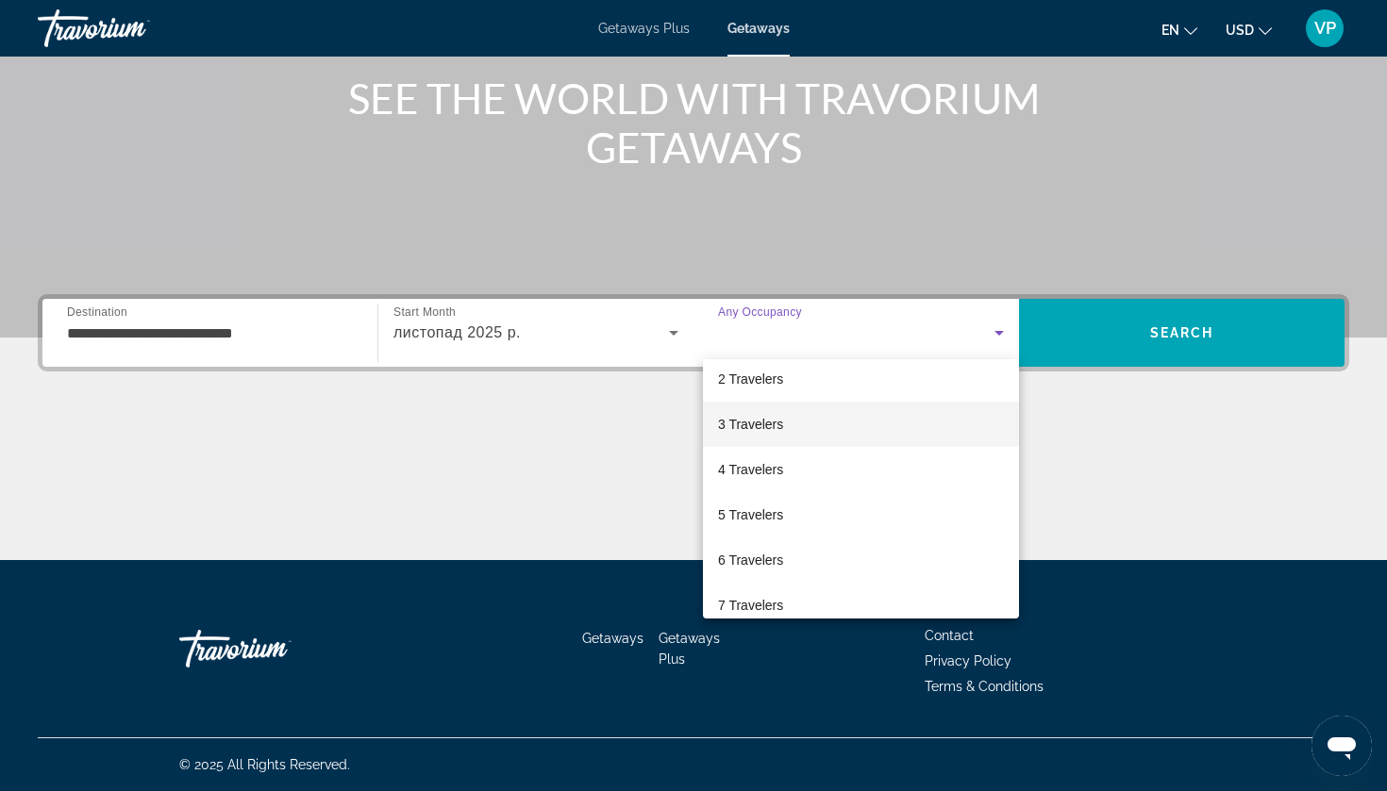
scroll to position [72, 0]
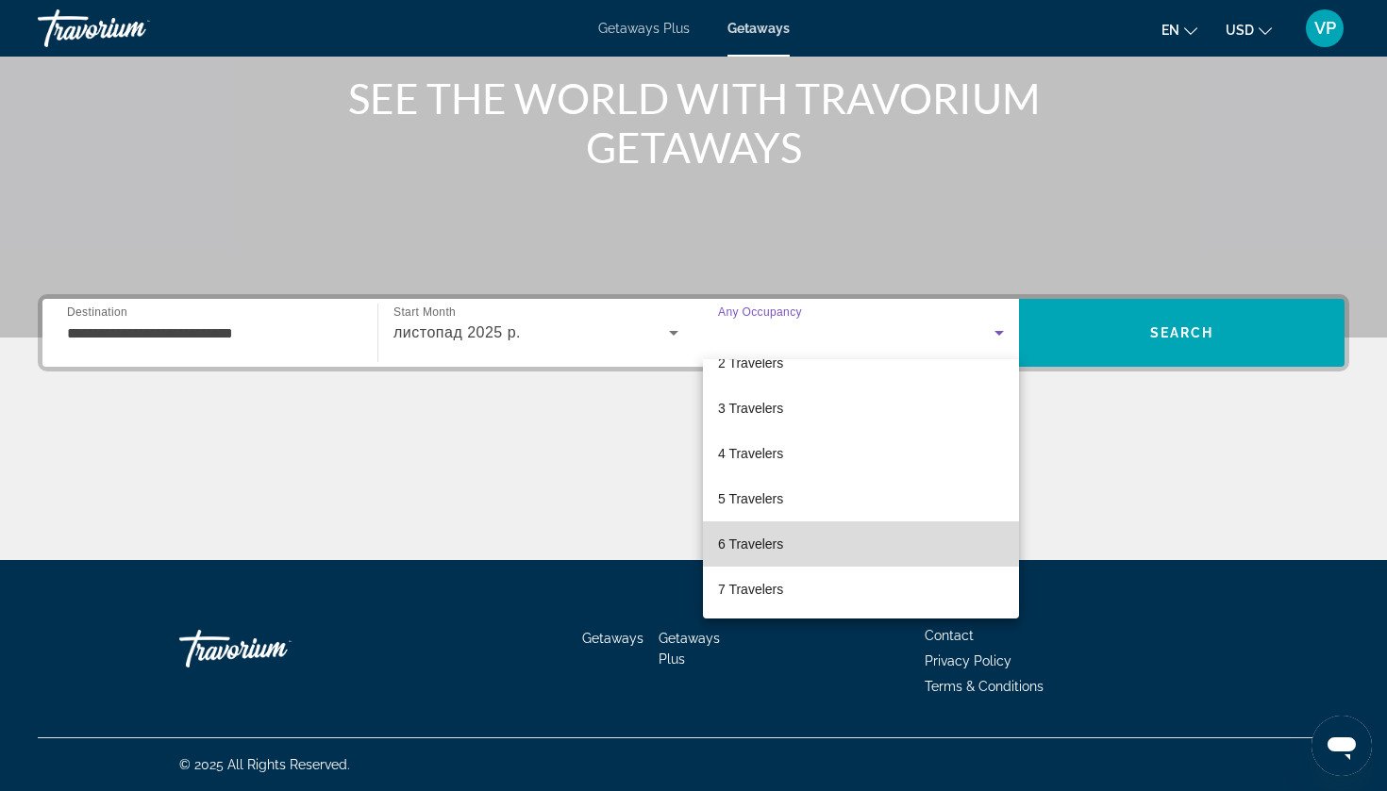
click at [758, 533] on span "6 Travelers" at bounding box center [750, 544] width 65 height 23
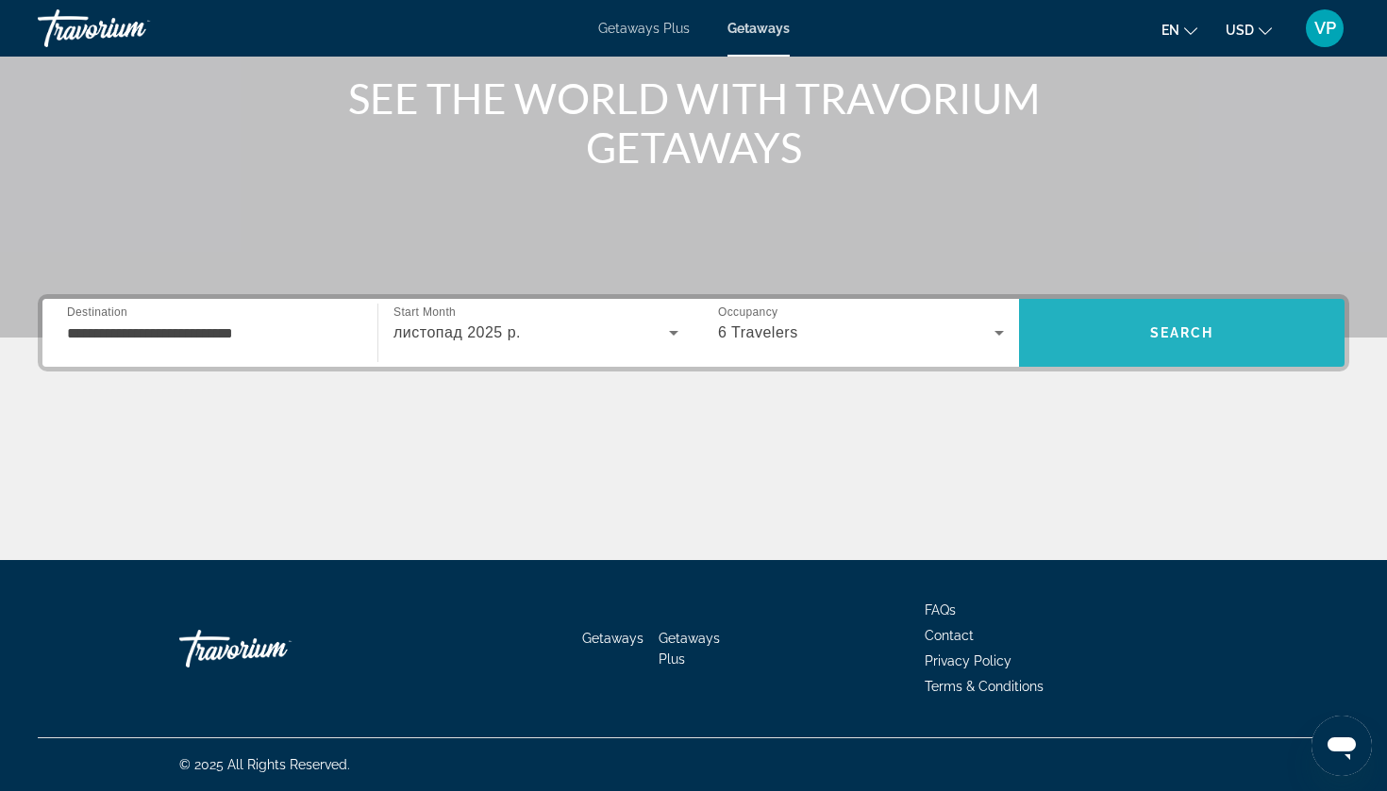
click at [1179, 324] on span "Search" at bounding box center [1181, 332] width 325 height 45
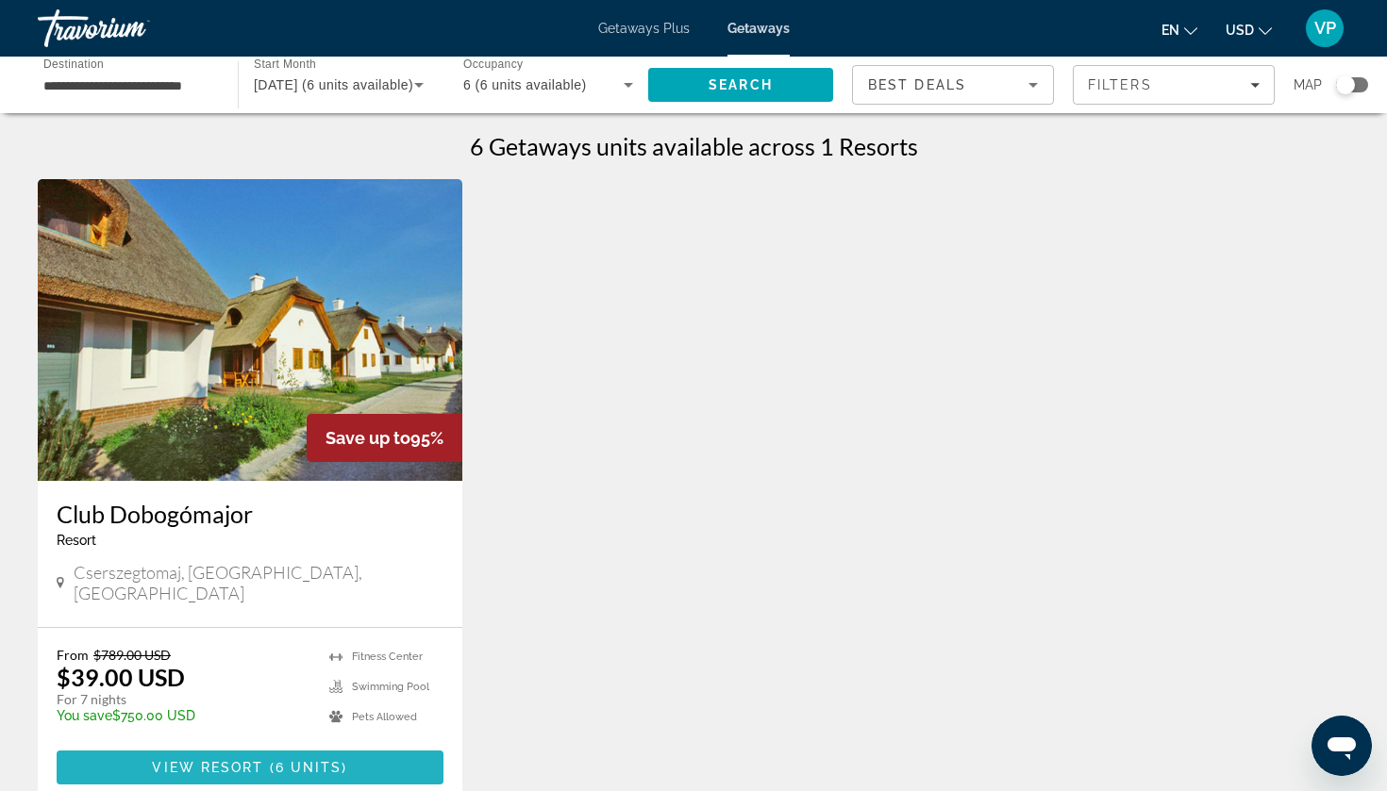
click at [200, 760] on span "View Resort" at bounding box center [207, 767] width 111 height 15
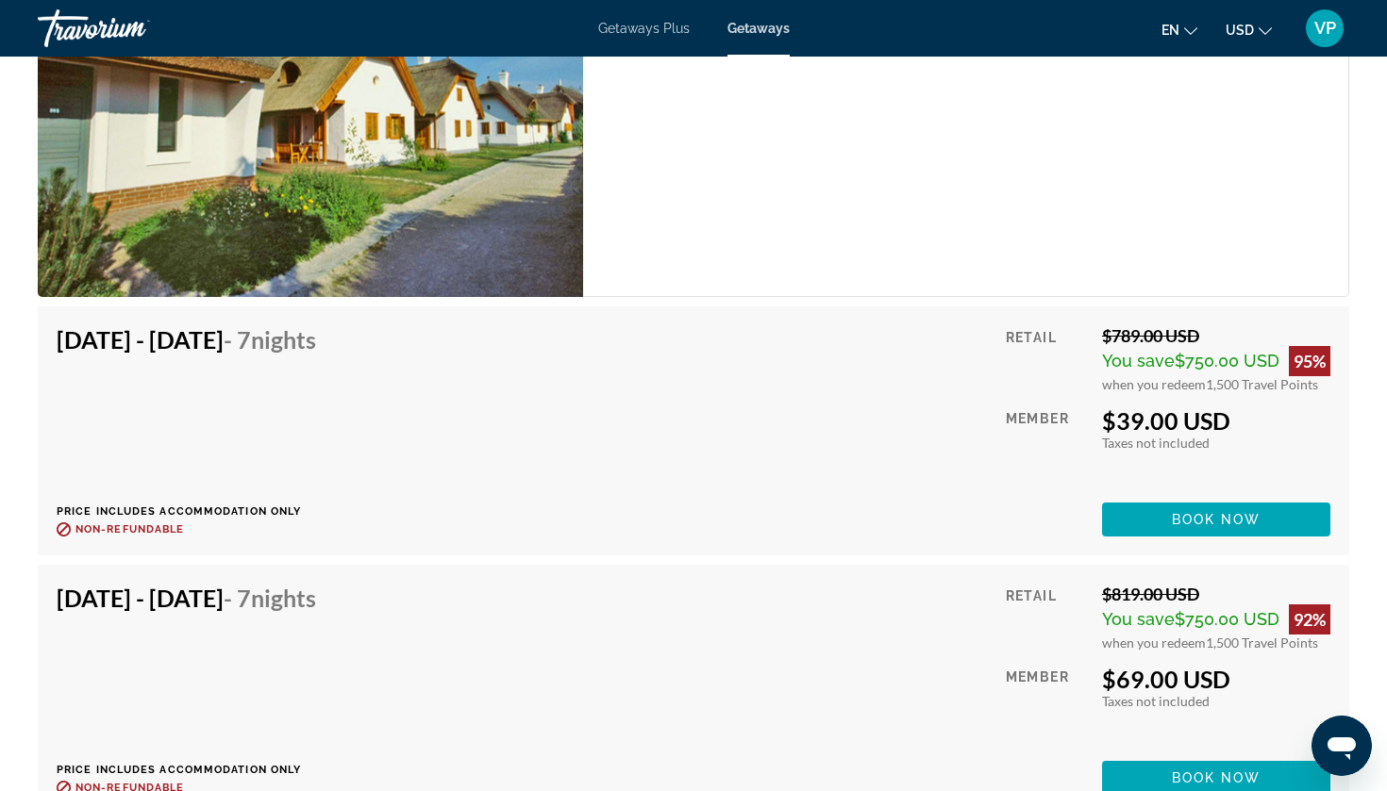
scroll to position [3795, 0]
click at [1159, 510] on span "Main content" at bounding box center [1216, 519] width 228 height 45
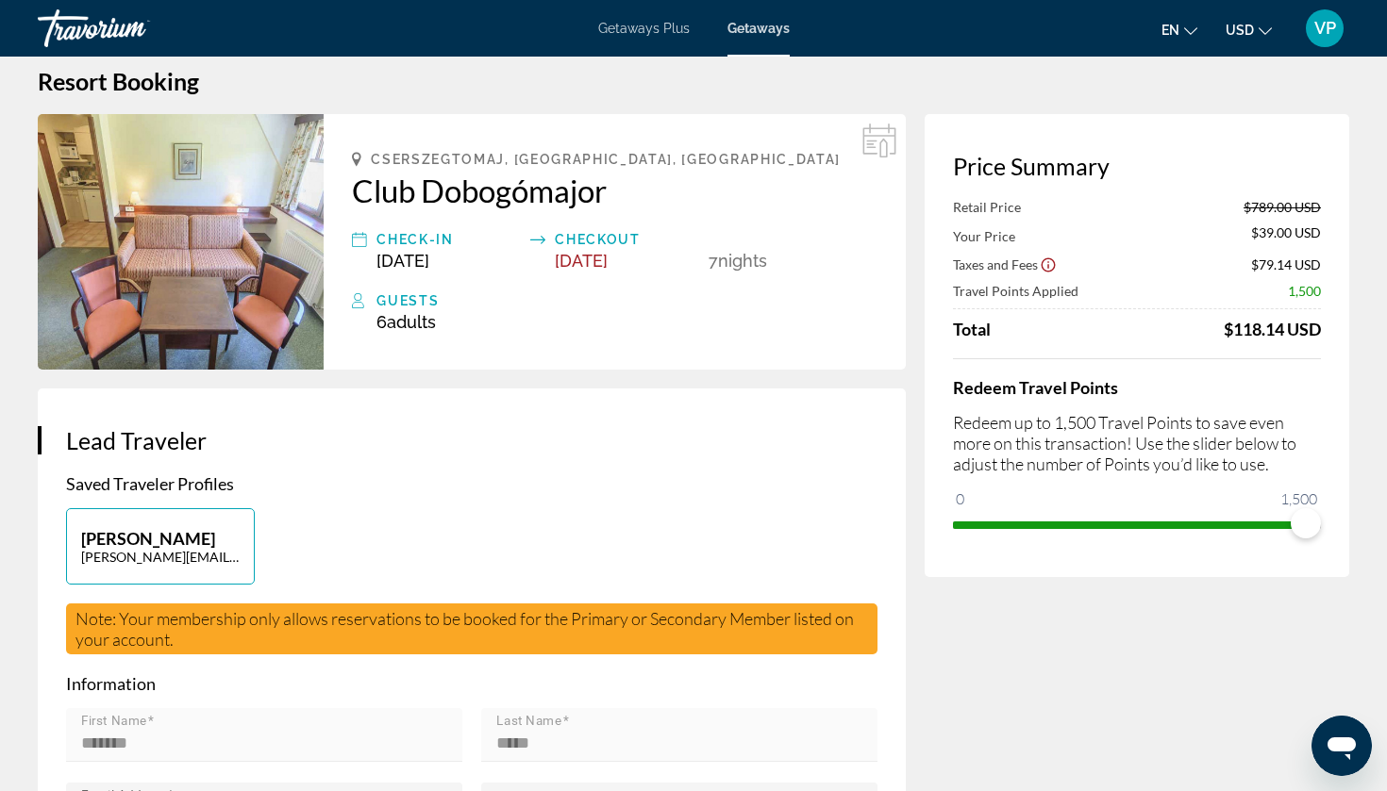
scroll to position [23, 0]
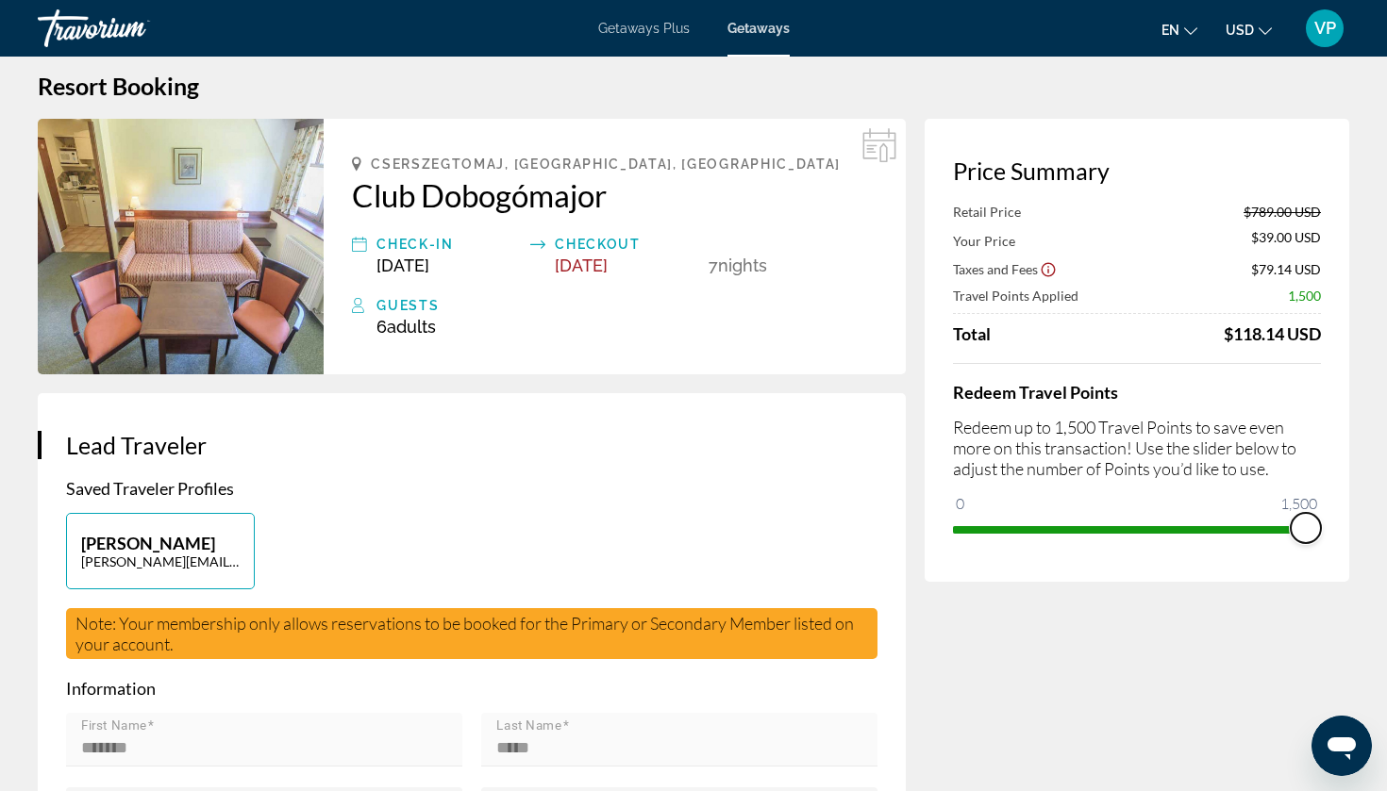
drag, startPoint x: 1300, startPoint y: 526, endPoint x: 1314, endPoint y: 526, distance: 14.1
click at [1314, 526] on span "ngx-slider" at bounding box center [1305, 528] width 30 height 30
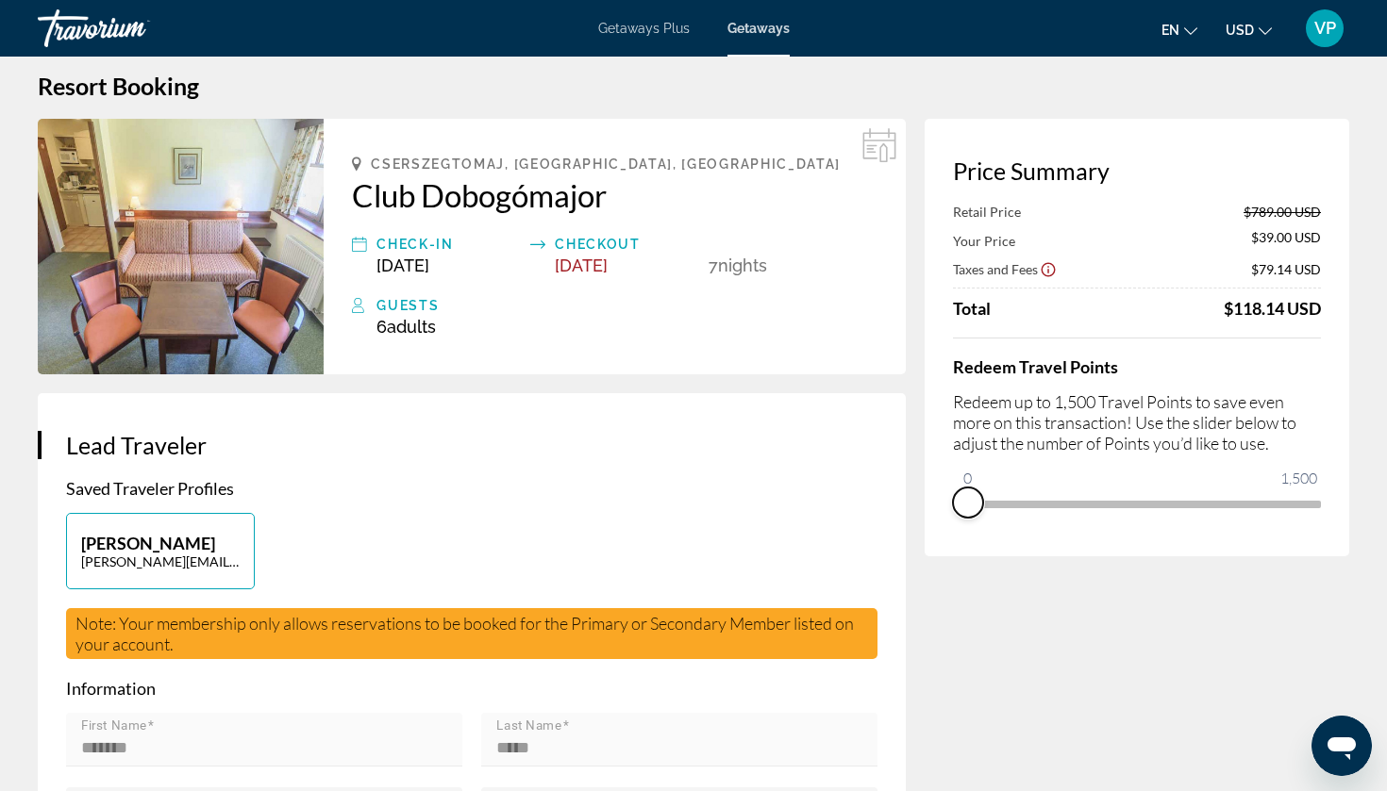
drag, startPoint x: 1314, startPoint y: 526, endPoint x: 966, endPoint y: 556, distance: 349.3
click at [966, 556] on div "Price Summary Retail Price $789.00 USD Your Price $39.00 USD Taxes and Fees $79…" at bounding box center [1136, 338] width 424 height 438
drag, startPoint x: 973, startPoint y: 477, endPoint x: 1030, endPoint y: 478, distance: 56.6
click at [1030, 501] on ngx-slider "0 1,500 277" at bounding box center [1137, 503] width 368 height 4
